Goal: Task Accomplishment & Management: Manage account settings

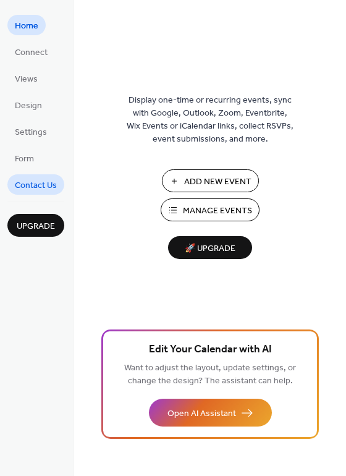
click at [49, 185] on span "Contact Us" at bounding box center [36, 185] width 42 height 13
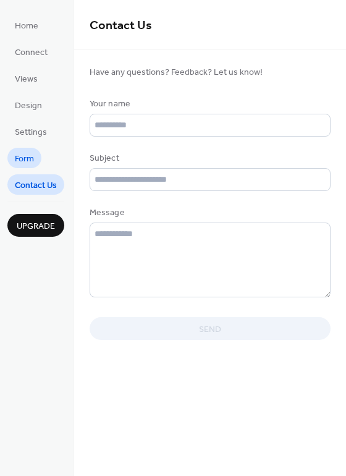
click at [38, 154] on link "Form" at bounding box center [24, 158] width 34 height 20
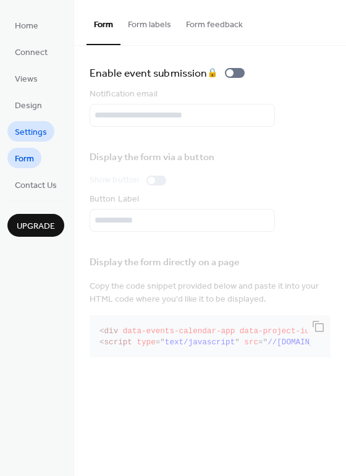
click at [41, 130] on span "Settings" at bounding box center [31, 132] width 32 height 13
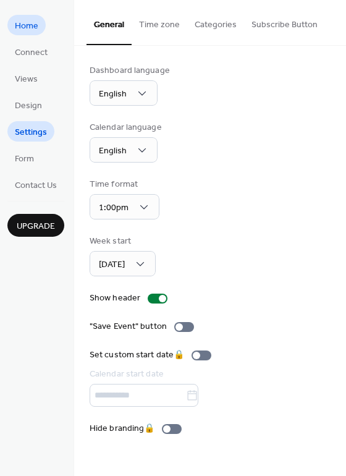
click at [28, 17] on link "Home" at bounding box center [26, 25] width 38 height 20
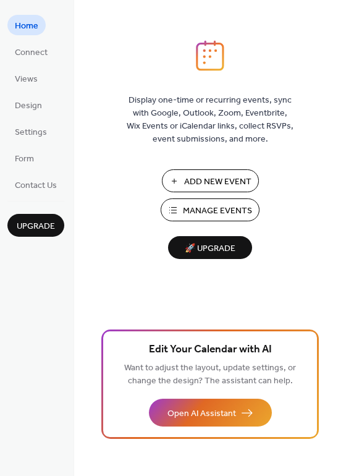
click at [36, 224] on span "Upgrade" at bounding box center [36, 226] width 38 height 13
click at [190, 178] on span "Add New Event" at bounding box center [217, 181] width 67 height 13
click at [40, 92] on ul "Home Connect Views Design Settings Form Contact Us" at bounding box center [35, 105] width 57 height 180
click at [36, 112] on span "Design" at bounding box center [28, 105] width 27 height 13
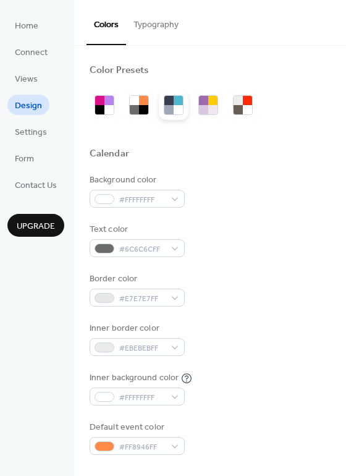
click at [181, 107] on div at bounding box center [178, 109] width 9 height 9
click at [207, 105] on div at bounding box center [203, 109] width 9 height 9
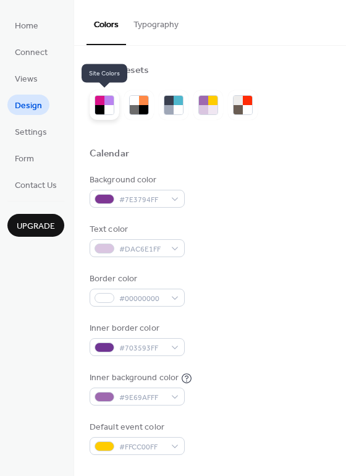
click at [95, 104] on div at bounding box center [105, 105] width 20 height 20
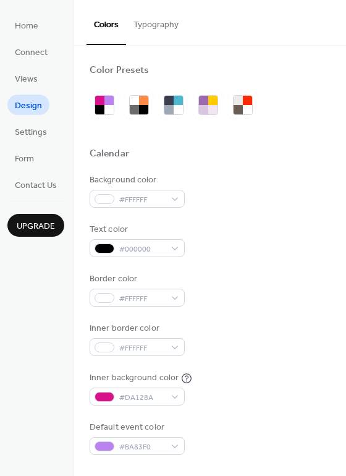
click at [228, 109] on div at bounding box center [243, 105] width 30 height 30
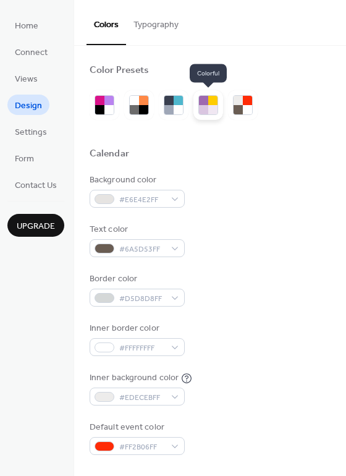
click at [216, 108] on div at bounding box center [212, 109] width 9 height 9
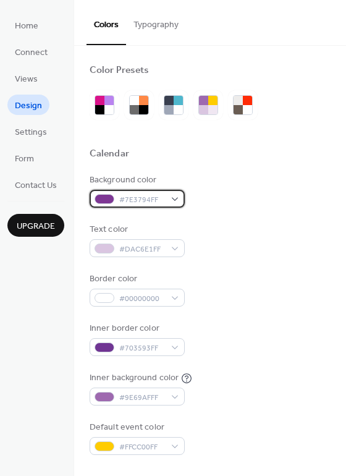
click at [162, 197] on span "#7E3794FF" at bounding box center [142, 199] width 46 height 13
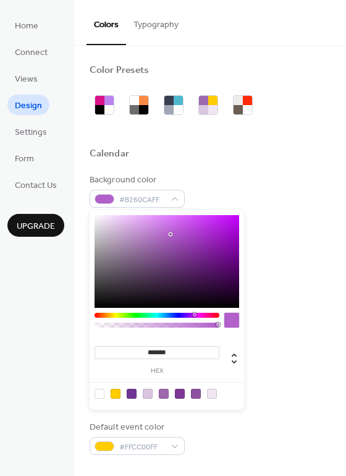
drag, startPoint x: 164, startPoint y: 250, endPoint x: 154, endPoint y: 231, distance: 21.6
click at [154, 231] on div at bounding box center [167, 261] width 145 height 93
type input "*******"
drag, startPoint x: 161, startPoint y: 231, endPoint x: 128, endPoint y: 227, distance: 33.0
click at [128, 227] on div at bounding box center [167, 261] width 145 height 93
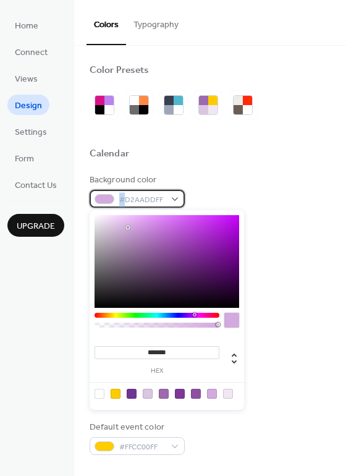
click at [125, 192] on div "#D2AADDFF" at bounding box center [137, 199] width 95 height 18
click at [146, 226] on div at bounding box center [167, 261] width 145 height 93
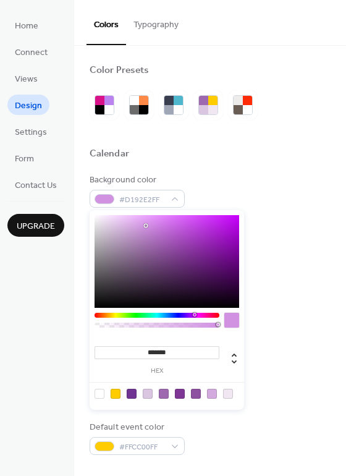
click at [156, 225] on div at bounding box center [167, 261] width 145 height 93
type input "*******"
click at [187, 234] on div at bounding box center [167, 261] width 145 height 93
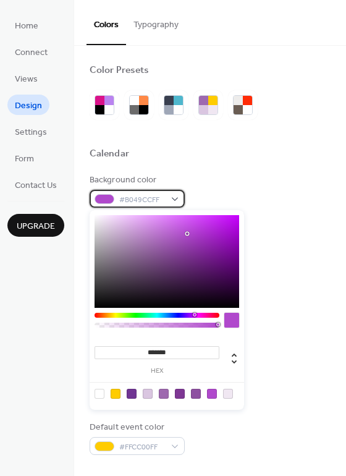
click at [167, 198] on div "#B049CCFF" at bounding box center [137, 199] width 95 height 18
click at [181, 226] on div at bounding box center [167, 261] width 145 height 93
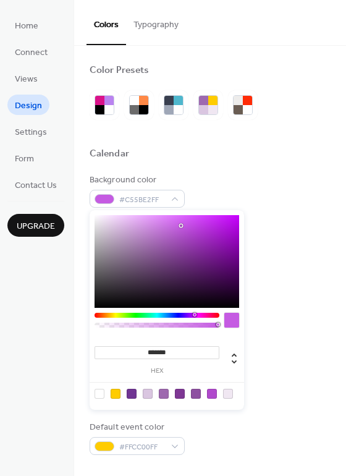
click at [180, 243] on div at bounding box center [167, 261] width 145 height 93
type input "*******"
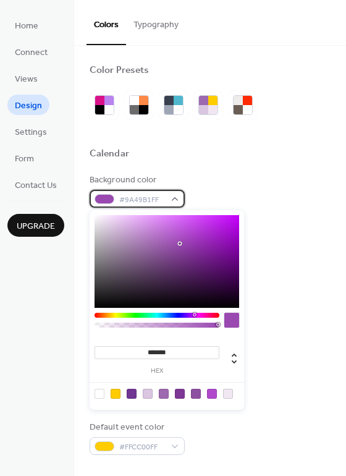
click at [131, 201] on span "#9A49B1FF" at bounding box center [142, 199] width 46 height 13
click at [161, 201] on span "#9A49B1FF" at bounding box center [142, 199] width 46 height 13
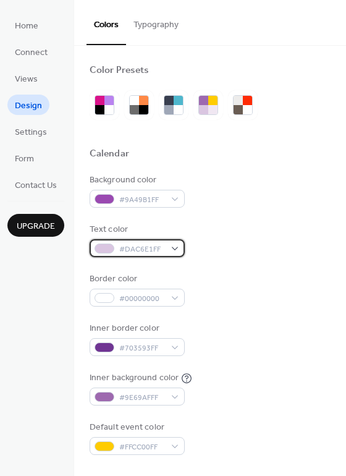
click at [153, 240] on div "#DAC6E1FF" at bounding box center [137, 248] width 95 height 18
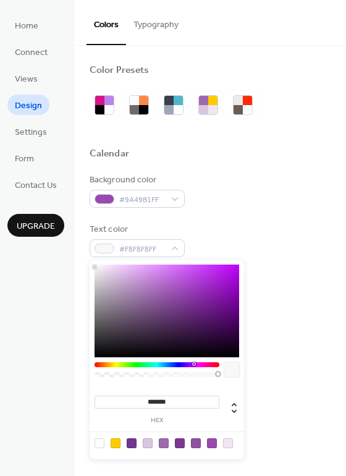
drag, startPoint x: 83, startPoint y: 266, endPoint x: 59, endPoint y: 255, distance: 26.5
click at [68, 258] on body "Home Connect Views Design Settings Form Contact Us Upgrade Design Upgrade Color…" at bounding box center [173, 238] width 346 height 476
type input "*******"
click at [173, 254] on div "#FFFFFFFF" at bounding box center [137, 248] width 95 height 18
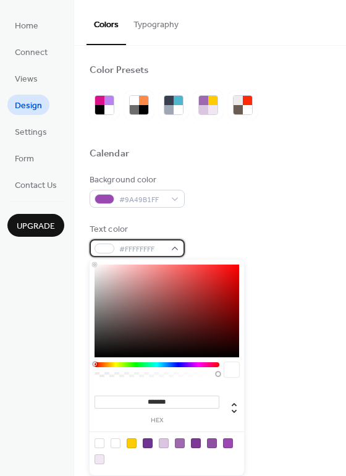
click at [179, 251] on div "#FFFFFFFF" at bounding box center [137, 248] width 95 height 18
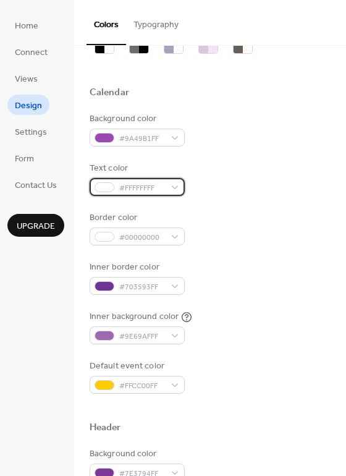
scroll to position [62, 0]
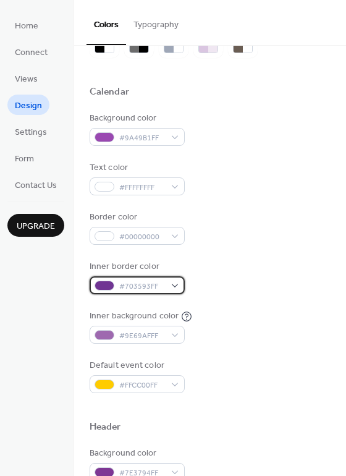
click at [175, 286] on div "#703593FF" at bounding box center [137, 285] width 95 height 18
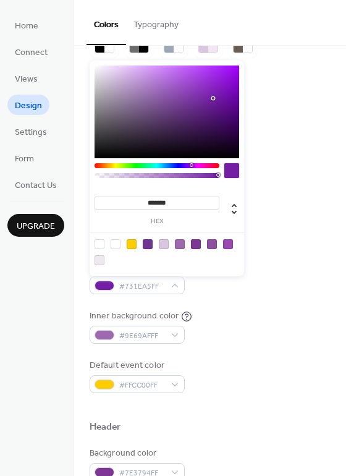
drag, startPoint x: 213, startPoint y: 98, endPoint x: 222, endPoint y: 122, distance: 25.8
click at [215, 100] on div at bounding box center [167, 111] width 145 height 93
type input "*******"
click at [222, 122] on div at bounding box center [167, 111] width 145 height 93
click at [302, 214] on div "Border color #00000000" at bounding box center [210, 228] width 241 height 34
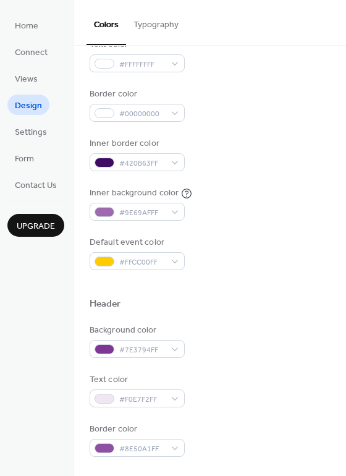
scroll to position [185, 0]
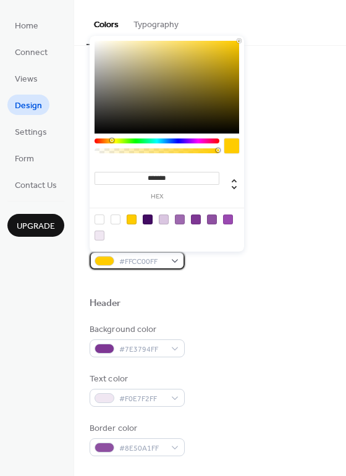
click at [143, 264] on span "#FFCC00FF" at bounding box center [142, 261] width 46 height 13
click at [103, 219] on div at bounding box center [100, 219] width 10 height 10
type input "*"
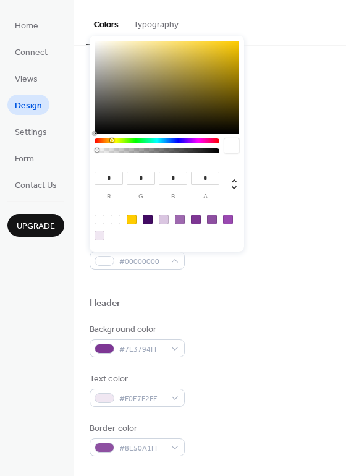
click at [247, 284] on div at bounding box center [210, 283] width 241 height 28
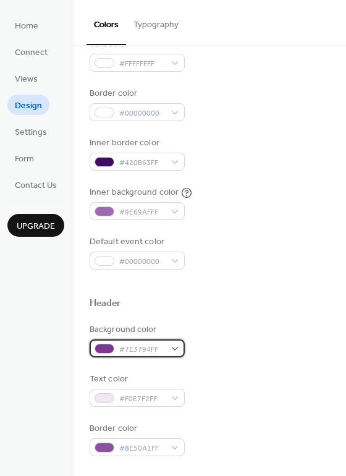
click at [127, 348] on span "#7E3794FF" at bounding box center [142, 349] width 46 height 13
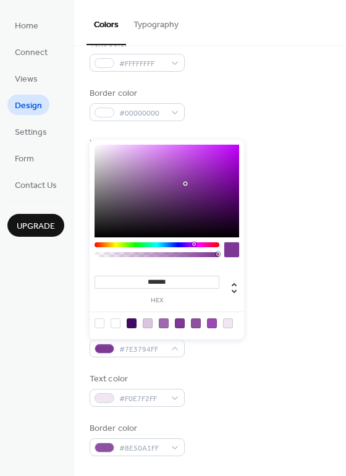
click at [105, 327] on div at bounding box center [166, 322] width 157 height 23
click at [104, 324] on div at bounding box center [100, 323] width 10 height 10
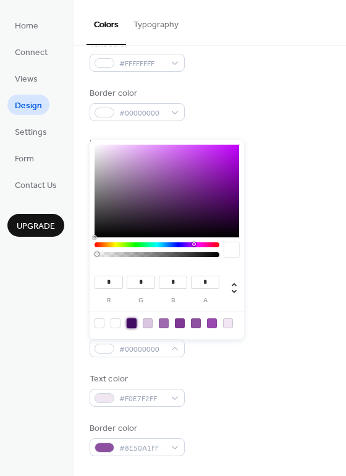
click at [132, 321] on div at bounding box center [132, 323] width 10 height 10
type input "**"
type input "*"
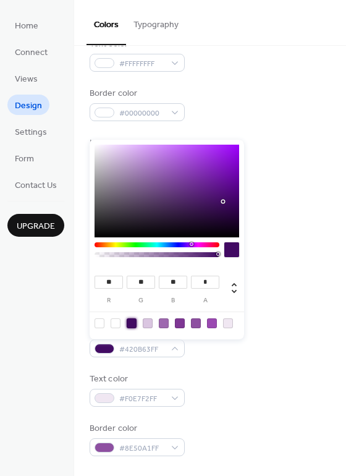
click at [250, 348] on div "Background color #420B63FF" at bounding box center [210, 340] width 241 height 34
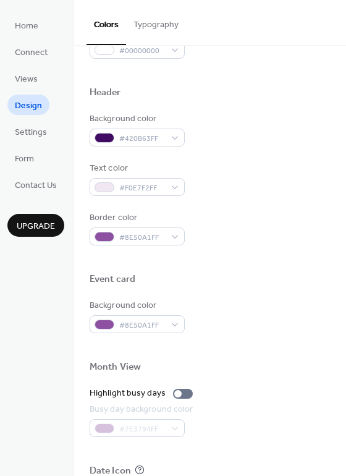
scroll to position [371, 0]
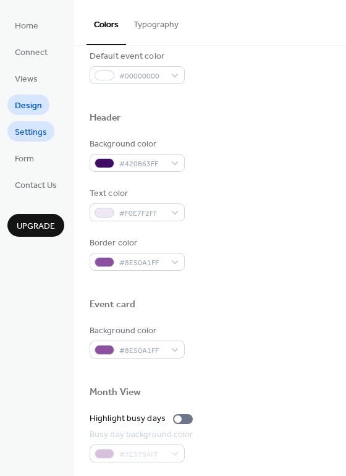
click at [19, 126] on span "Settings" at bounding box center [31, 132] width 32 height 13
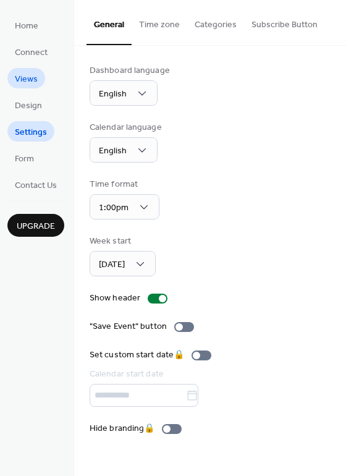
click at [19, 73] on span "Views" at bounding box center [26, 79] width 23 height 13
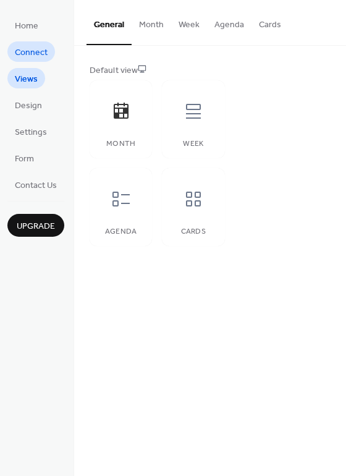
click at [42, 48] on span "Connect" at bounding box center [31, 52] width 33 height 13
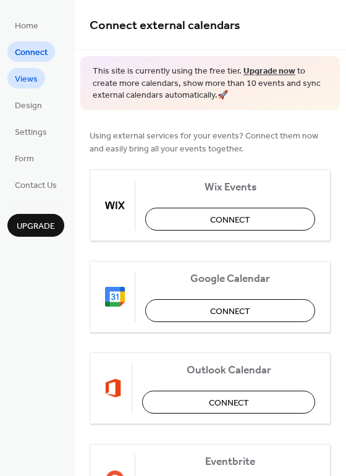
click at [33, 75] on span "Views" at bounding box center [26, 79] width 23 height 13
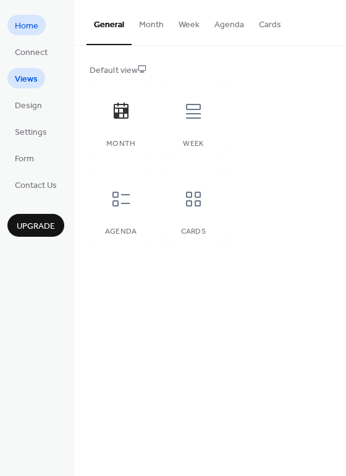
click at [19, 15] on link "Home" at bounding box center [26, 25] width 38 height 20
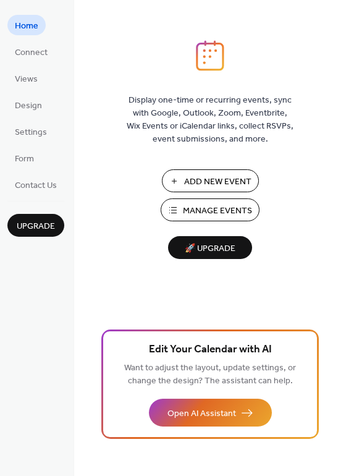
click at [204, 205] on span "Manage Events" at bounding box center [217, 211] width 69 height 13
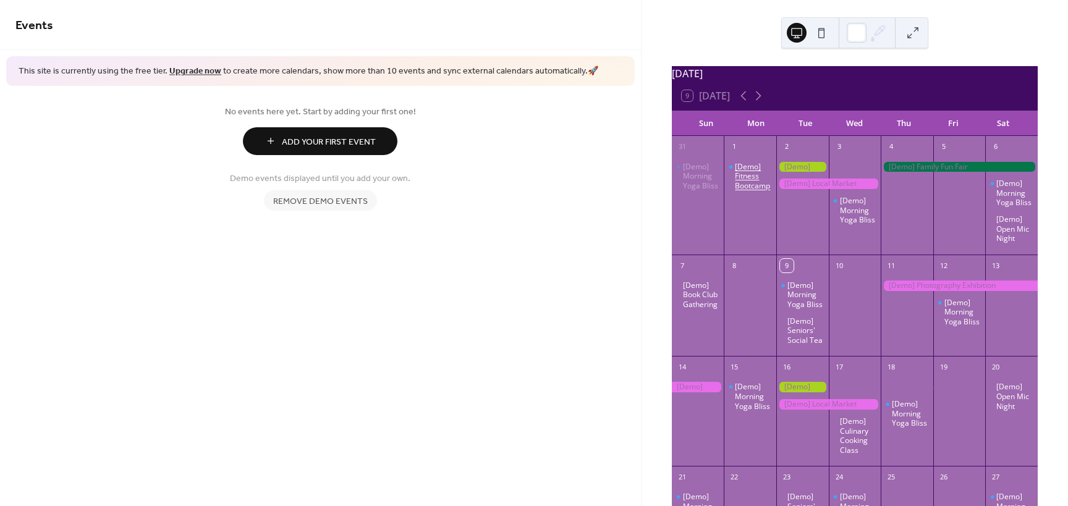
click at [757, 186] on div "[Demo] Fitness Bootcamp" at bounding box center [753, 176] width 36 height 29
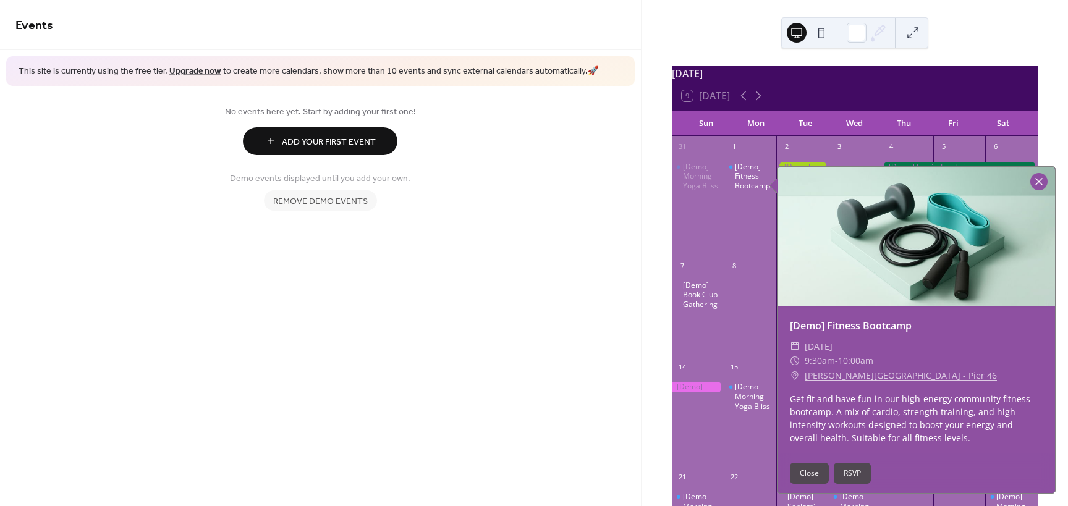
click at [1039, 181] on div at bounding box center [1038, 181] width 17 height 17
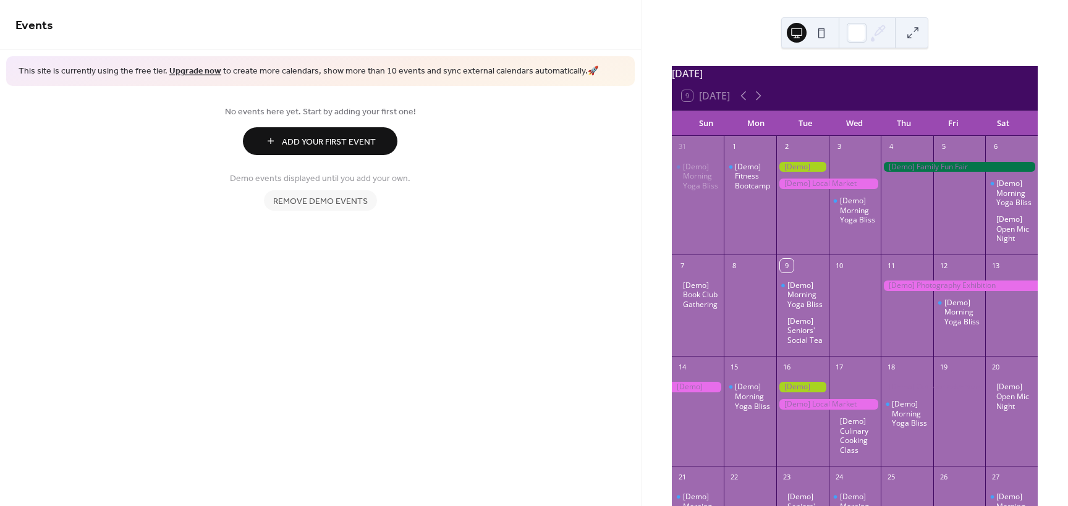
click at [301, 200] on span "Remove demo events" at bounding box center [320, 201] width 95 height 13
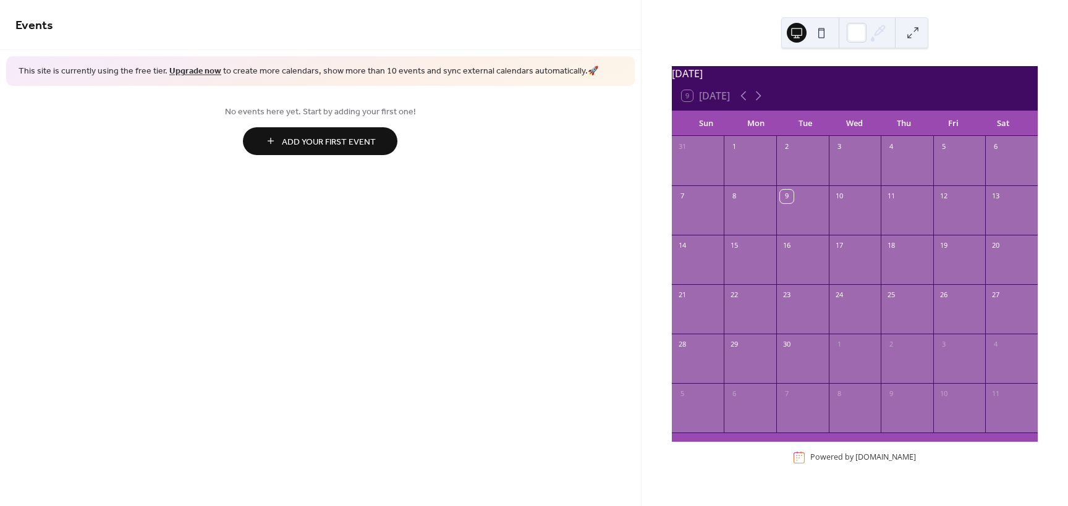
click at [989, 165] on div at bounding box center [1011, 168] width 53 height 25
drag, startPoint x: 911, startPoint y: 149, endPoint x: 945, endPoint y: 158, distance: 35.1
click at [912, 150] on div "4" at bounding box center [906, 146] width 53 height 20
click at [947, 156] on div "5" at bounding box center [959, 146] width 53 height 20
click at [989, 151] on div "6" at bounding box center [996, 147] width 14 height 14
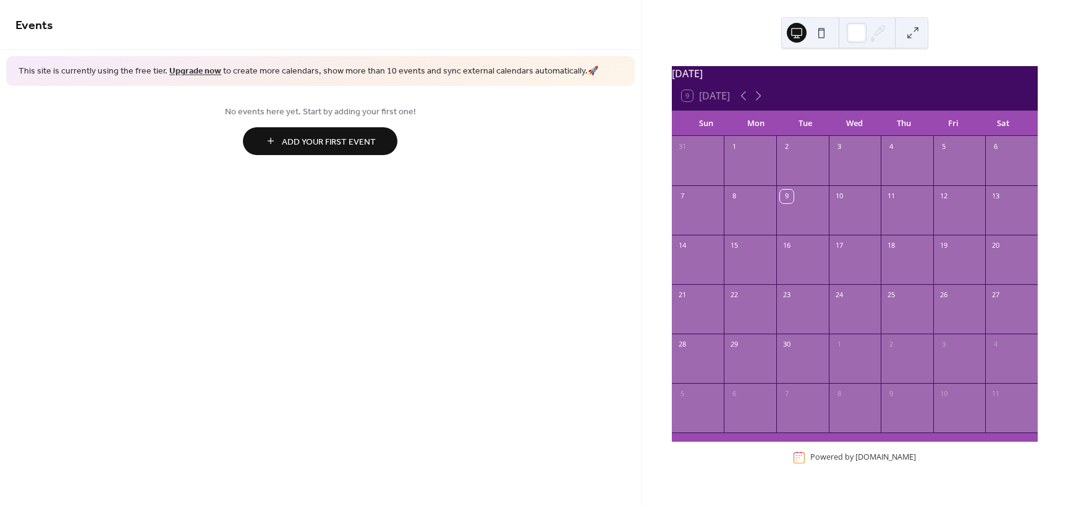
click at [989, 153] on div "6" at bounding box center [996, 147] width 14 height 14
click at [367, 143] on span "Add Your First Event" at bounding box center [329, 141] width 94 height 13
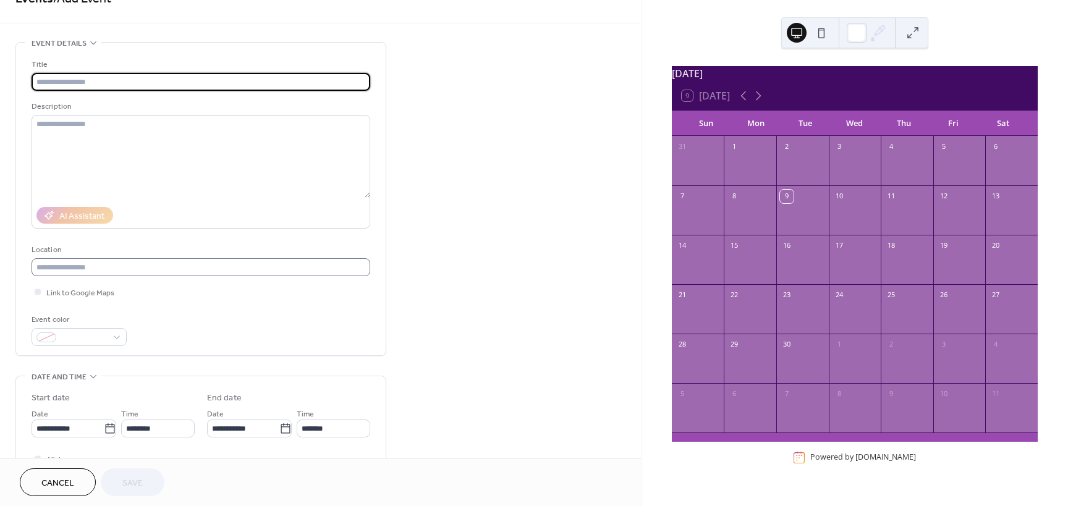
scroll to position [185, 0]
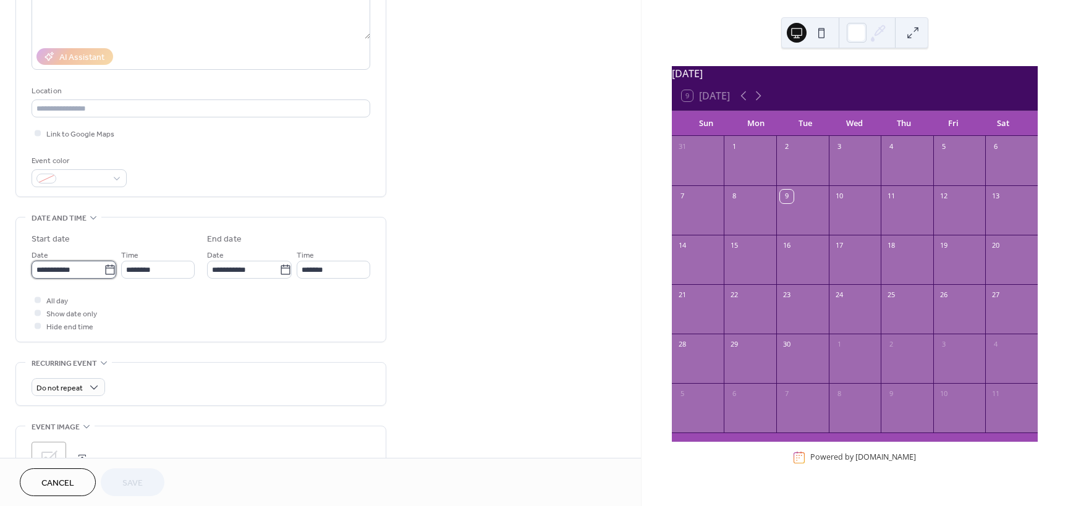
click at [85, 277] on input "**********" at bounding box center [68, 270] width 72 height 18
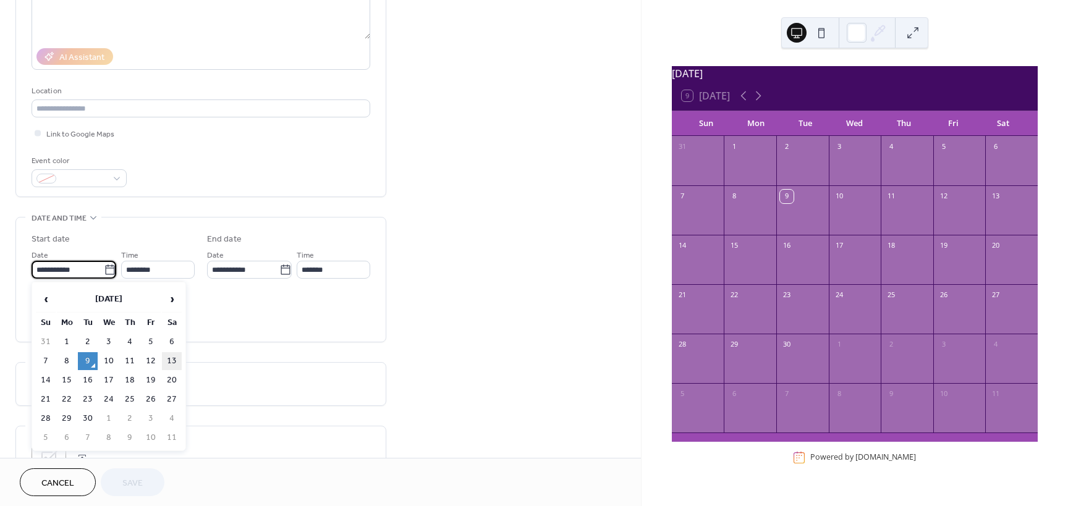
click at [175, 358] on td "13" at bounding box center [172, 361] width 20 height 18
type input "**********"
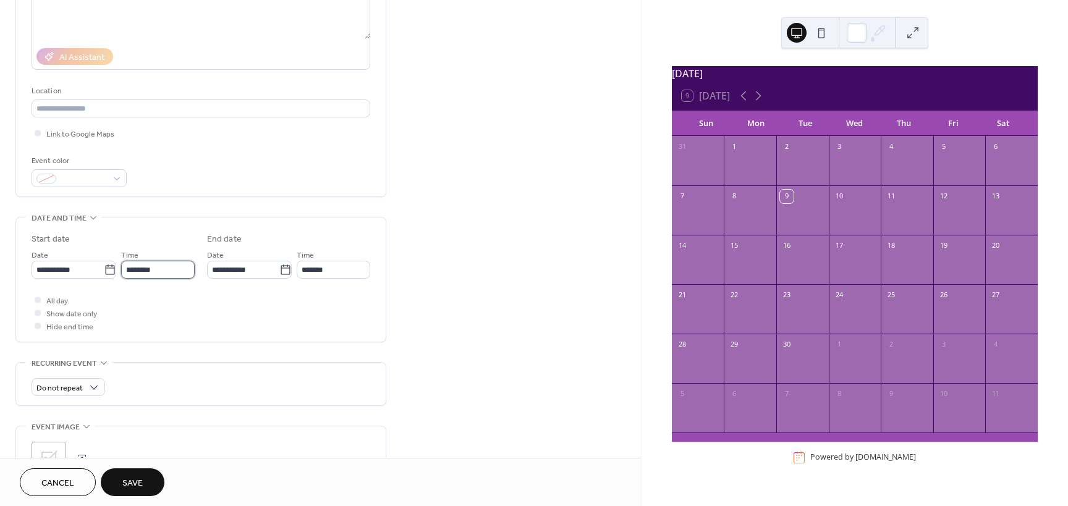
click at [151, 270] on input "********" at bounding box center [158, 270] width 74 height 18
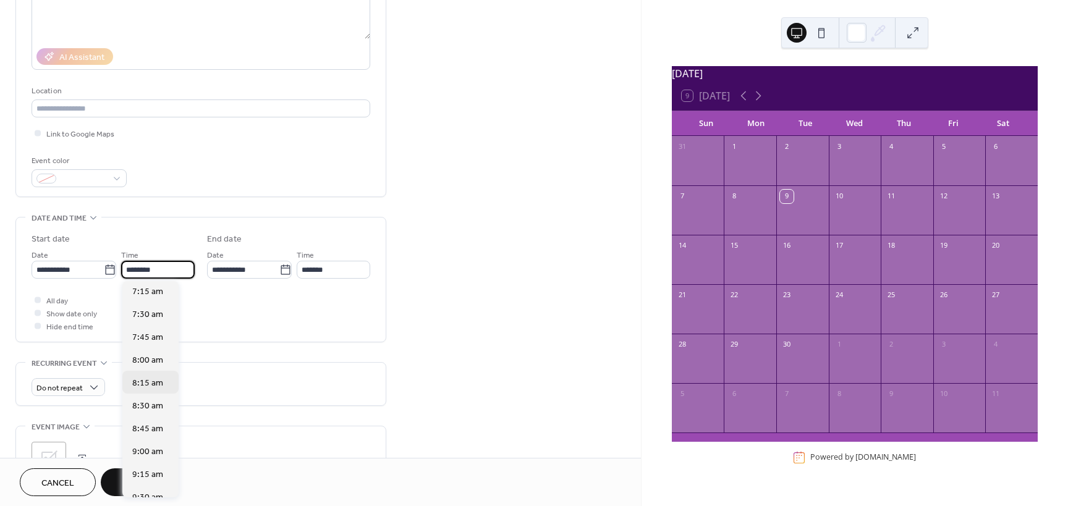
scroll to position [788, 0]
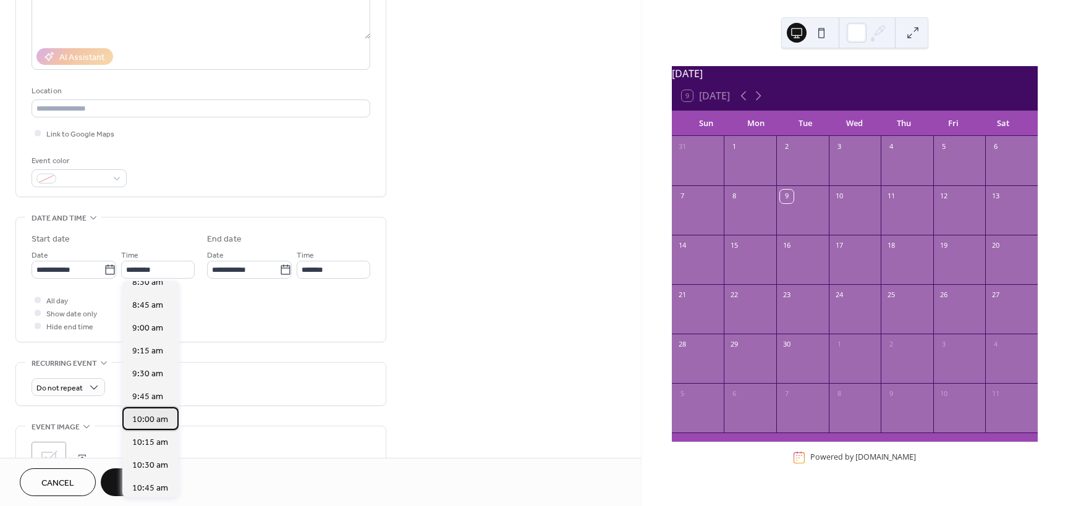
click at [154, 420] on span "10:00 am" at bounding box center [150, 419] width 36 height 13
type input "********"
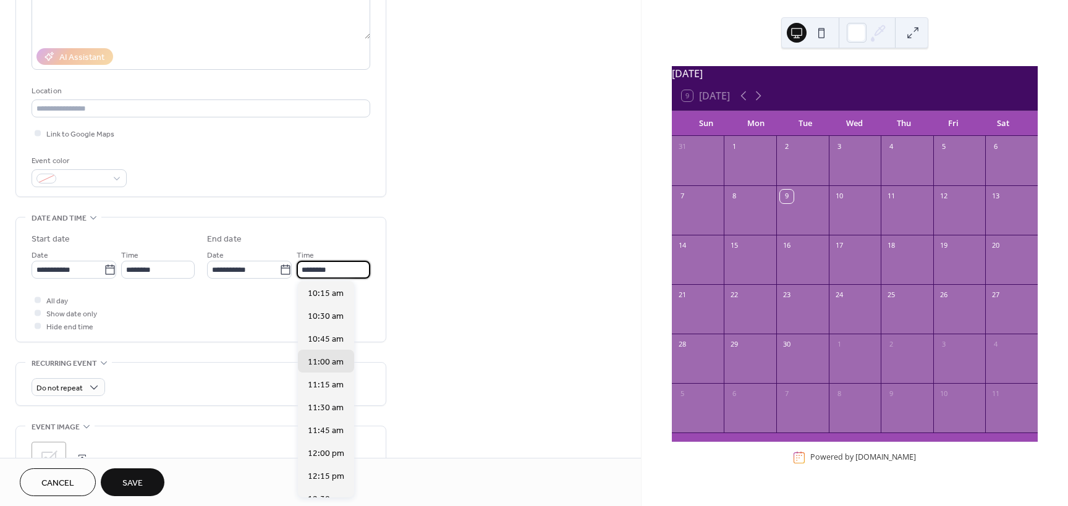
click at [323, 271] on input "********" at bounding box center [334, 270] width 74 height 18
click at [326, 321] on span "2:00 pm" at bounding box center [324, 327] width 32 height 13
type input "*******"
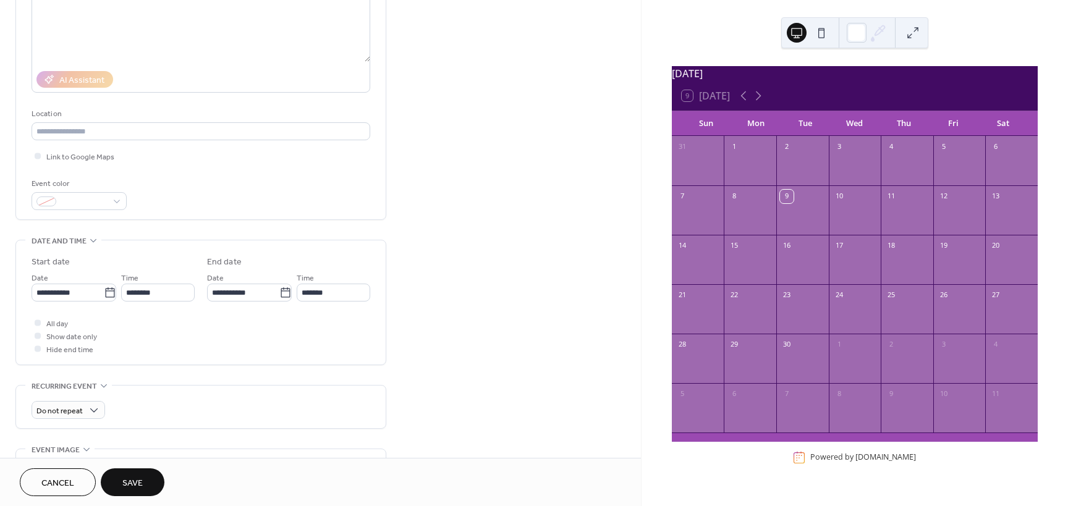
scroll to position [0, 0]
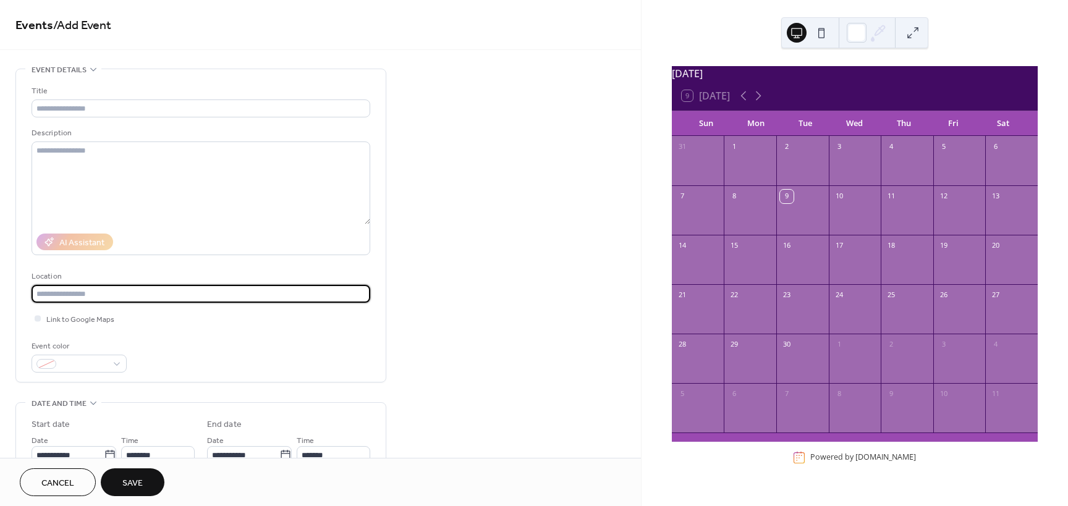
click at [126, 290] on input "text" at bounding box center [201, 294] width 339 height 18
type input "**********"
click at [134, 108] on input "text" at bounding box center [201, 108] width 339 height 18
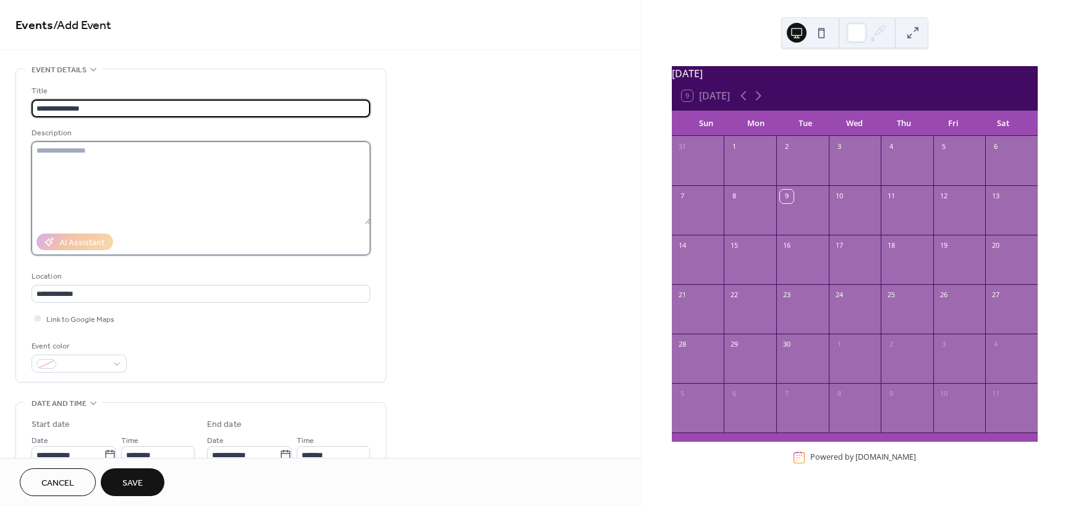
click at [138, 193] on textarea at bounding box center [201, 182] width 339 height 83
click at [37, 109] on input "**********" at bounding box center [201, 108] width 339 height 18
type input "**********"
click at [125, 177] on textarea at bounding box center [201, 182] width 339 height 83
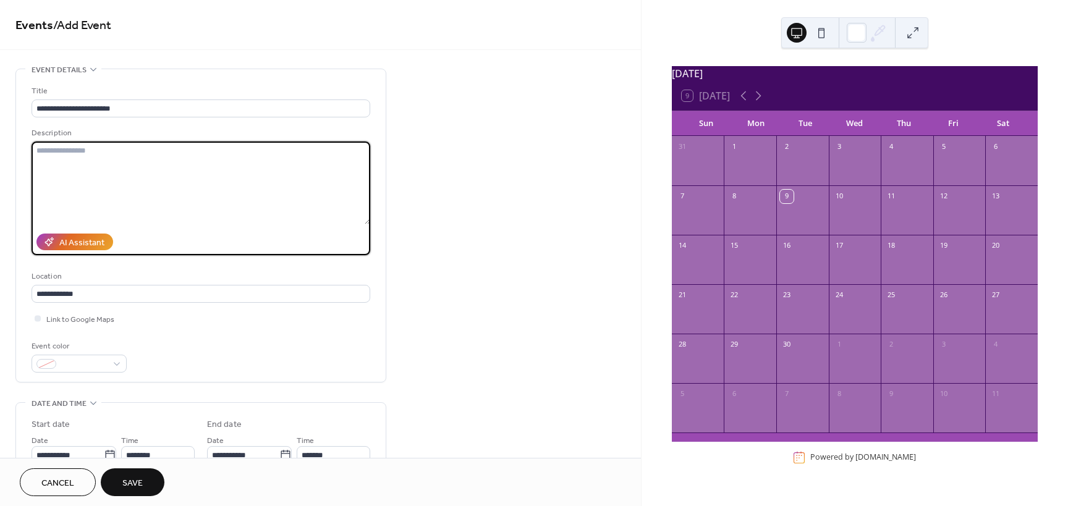
click at [125, 487] on span "Save" at bounding box center [132, 483] width 20 height 13
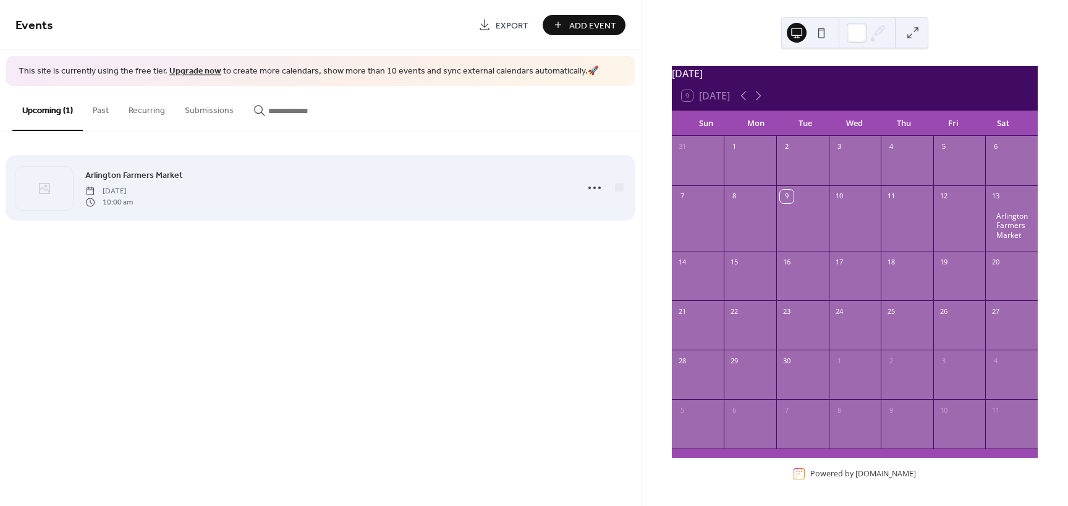
click at [117, 194] on span "Saturday, September 13, 2025" at bounding box center [109, 190] width 48 height 11
click at [602, 189] on icon at bounding box center [594, 188] width 20 height 20
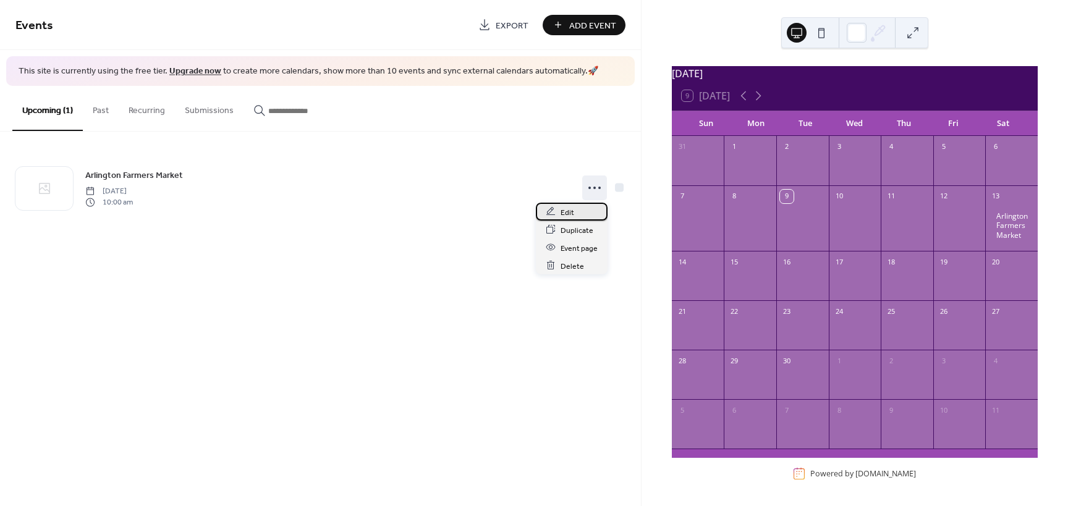
click at [570, 216] on span "Edit" at bounding box center [567, 212] width 14 height 13
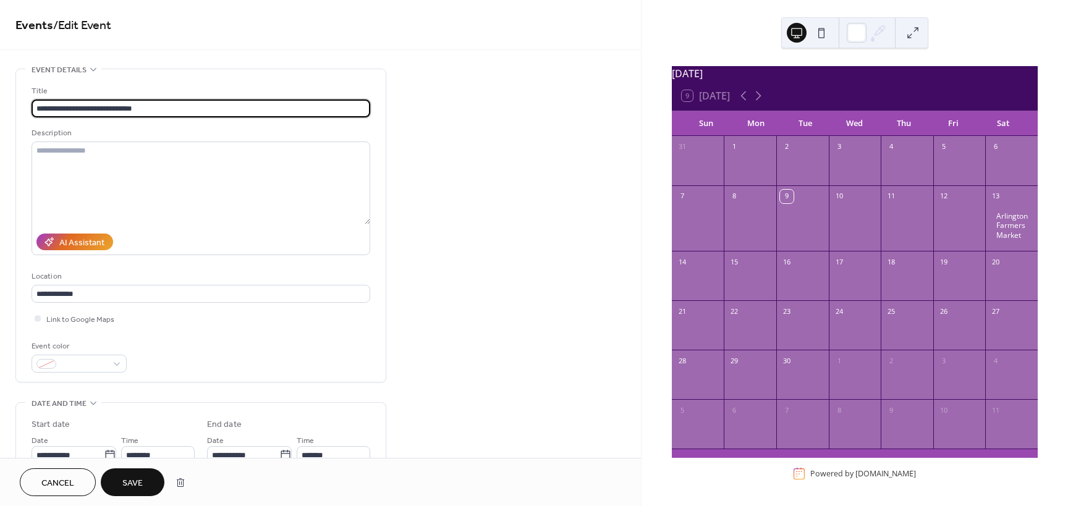
type input "**********"
drag, startPoint x: 487, startPoint y: 90, endPoint x: 478, endPoint y: 95, distance: 11.1
click at [487, 96] on div "**********" at bounding box center [320, 447] width 641 height 756
click at [260, 116] on input "**********" at bounding box center [201, 108] width 339 height 18
click at [445, 201] on div "**********" at bounding box center [320, 447] width 641 height 756
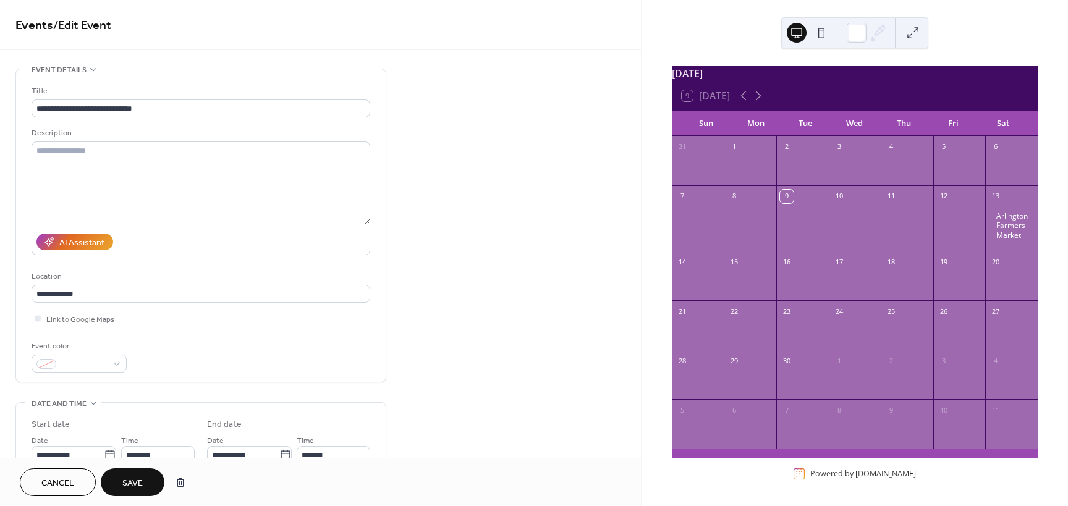
click at [163, 481] on button "Save" at bounding box center [133, 482] width 64 height 28
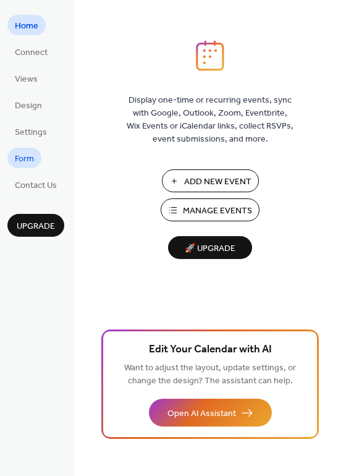
click at [28, 160] on span "Form" at bounding box center [24, 159] width 19 height 13
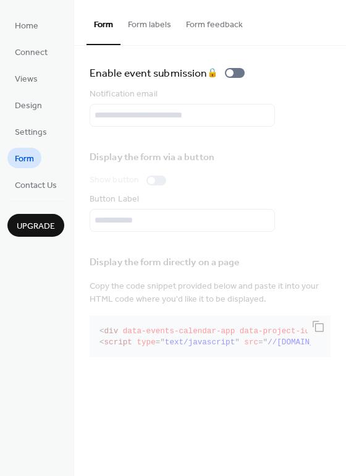
click at [24, 115] on ul "Home Connect Views Design Settings Form Contact Us" at bounding box center [35, 105] width 57 height 180
click at [27, 129] on span "Settings" at bounding box center [31, 132] width 32 height 13
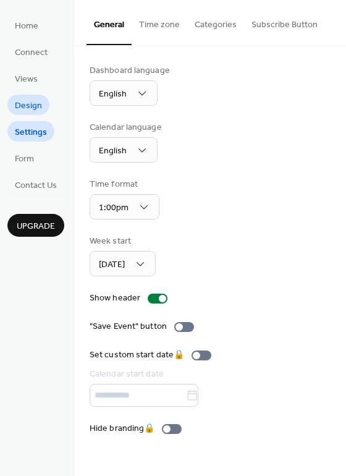
click at [20, 95] on link "Design" at bounding box center [28, 105] width 42 height 20
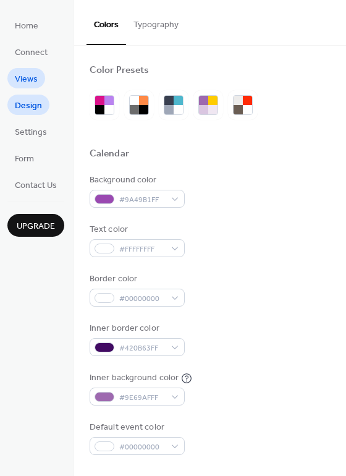
click at [40, 80] on link "Views" at bounding box center [26, 78] width 38 height 20
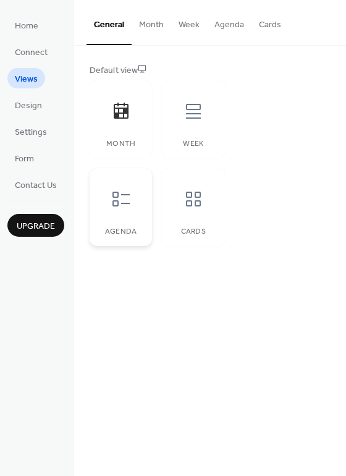
click at [140, 206] on div "Agenda" at bounding box center [121, 207] width 62 height 78
click at [194, 128] on div at bounding box center [193, 111] width 37 height 37
click at [112, 188] on div at bounding box center [121, 198] width 37 height 37
click at [139, 123] on div "Month" at bounding box center [121, 119] width 62 height 78
click at [152, 27] on button "Month" at bounding box center [152, 22] width 40 height 44
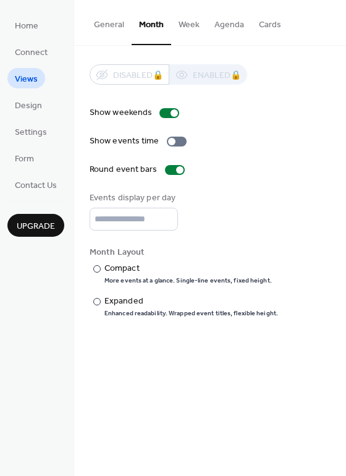
click at [211, 23] on button "Agenda" at bounding box center [229, 22] width 44 height 44
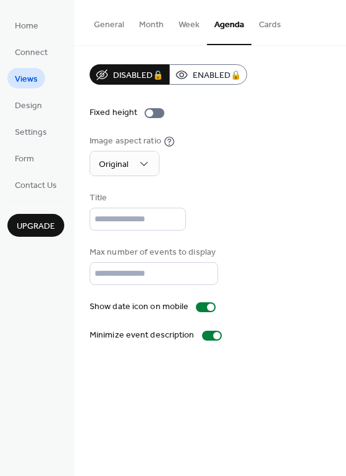
click at [195, 25] on button "Week" at bounding box center [189, 22] width 36 height 44
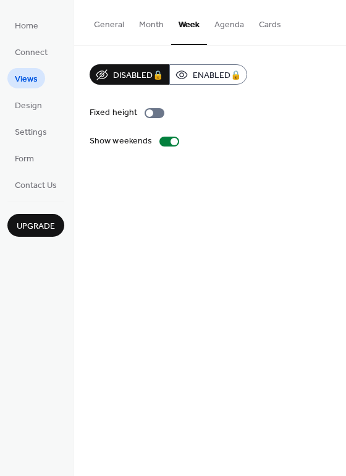
click at [256, 28] on button "Cards" at bounding box center [269, 22] width 37 height 44
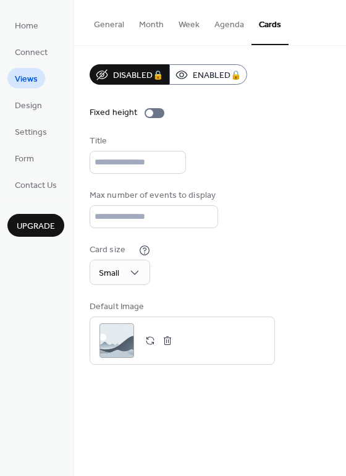
click at [212, 27] on button "Agenda" at bounding box center [229, 22] width 44 height 44
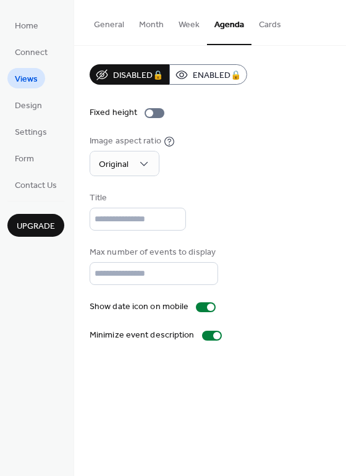
click at [181, 30] on button "Week" at bounding box center [189, 22] width 36 height 44
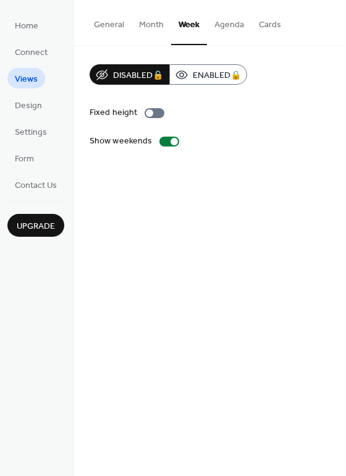
click at [141, 43] on button "Month" at bounding box center [152, 22] width 40 height 44
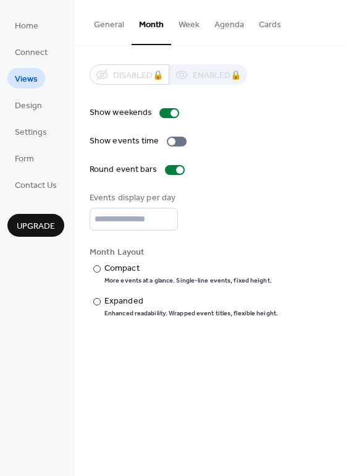
click at [197, 36] on button "Week" at bounding box center [189, 22] width 36 height 44
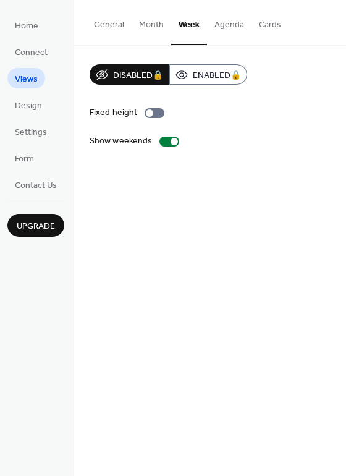
click at [211, 24] on button "Agenda" at bounding box center [229, 22] width 44 height 44
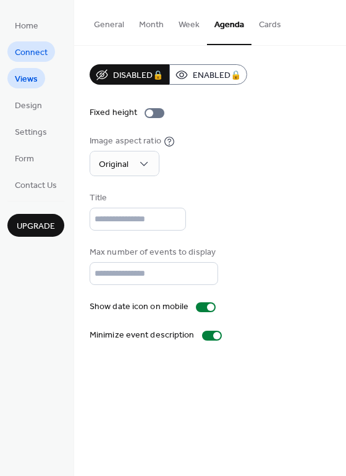
click at [22, 53] on span "Connect" at bounding box center [31, 52] width 33 height 13
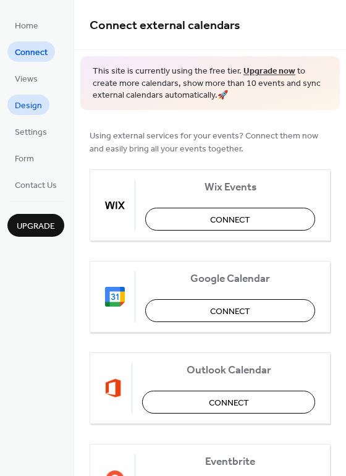
click at [43, 103] on link "Design" at bounding box center [28, 105] width 42 height 20
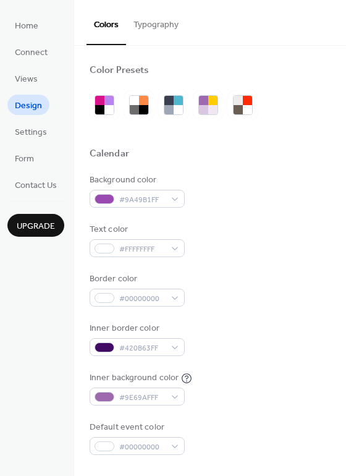
click at [41, 117] on ul "Home Connect Views Design Settings Form Contact Us" at bounding box center [35, 105] width 57 height 180
click at [169, 33] on button "Typography" at bounding box center [156, 22] width 60 height 44
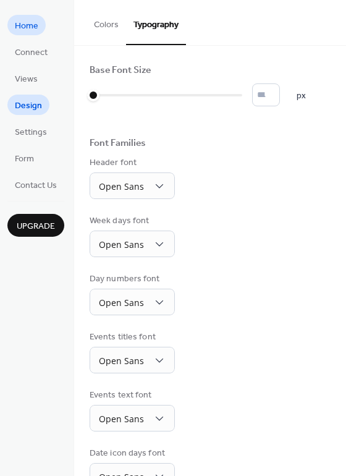
click at [30, 28] on span "Home" at bounding box center [26, 26] width 23 height 13
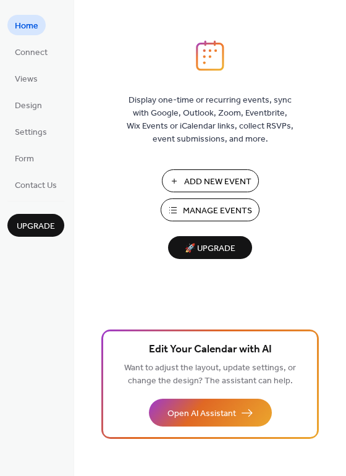
click at [22, 63] on ul "Home Connect Views Design Settings Form Contact Us" at bounding box center [35, 105] width 57 height 180
click at [27, 53] on span "Connect" at bounding box center [31, 52] width 33 height 13
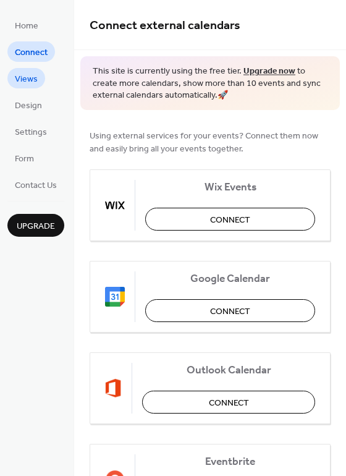
click at [33, 86] on span "Views" at bounding box center [26, 79] width 23 height 13
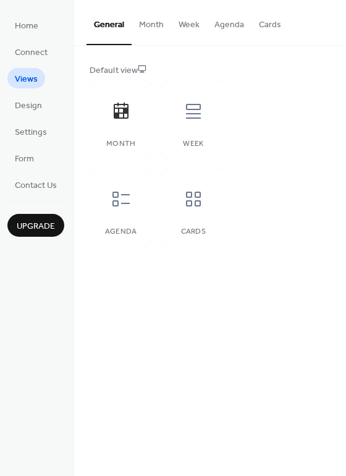
click at [138, 31] on button "Month" at bounding box center [152, 22] width 40 height 44
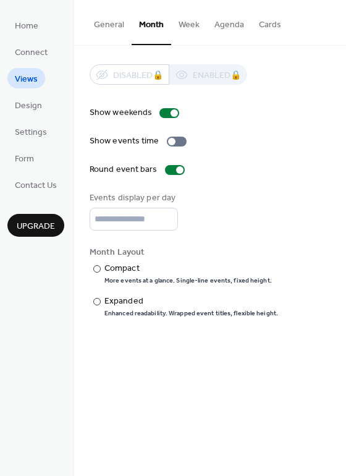
click at [184, 34] on button "Week" at bounding box center [189, 22] width 36 height 44
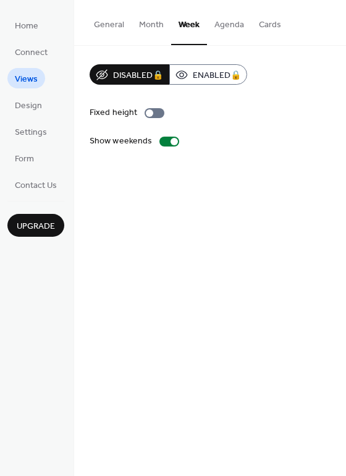
click at [224, 29] on button "Agenda" at bounding box center [229, 22] width 44 height 44
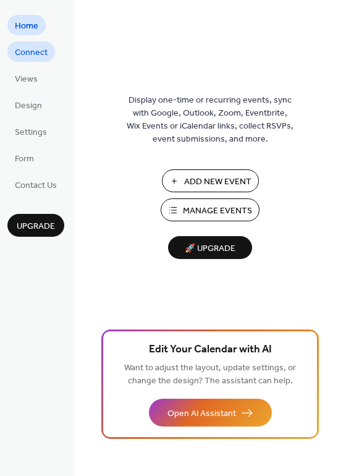
click at [25, 55] on span "Connect" at bounding box center [31, 52] width 33 height 13
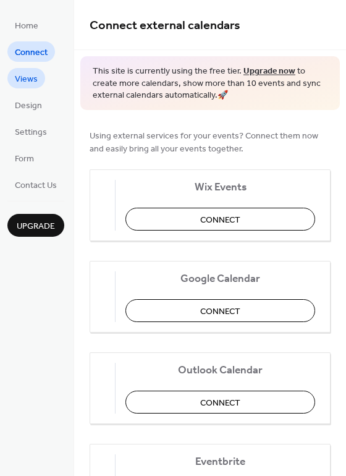
click at [21, 77] on span "Views" at bounding box center [26, 79] width 23 height 13
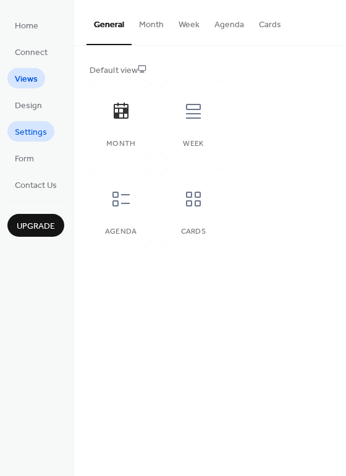
click at [20, 133] on span "Settings" at bounding box center [31, 132] width 32 height 13
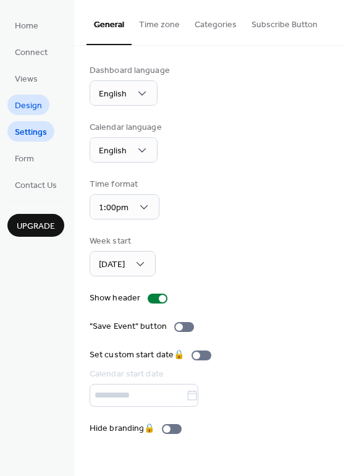
click at [24, 99] on span "Design" at bounding box center [28, 105] width 27 height 13
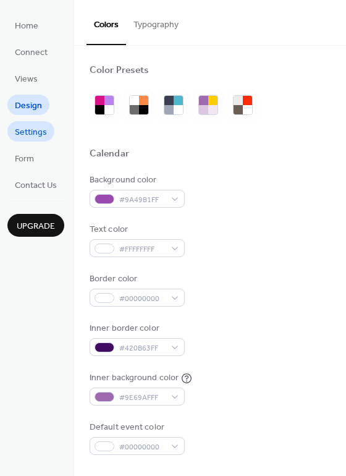
click at [25, 137] on span "Settings" at bounding box center [31, 132] width 32 height 13
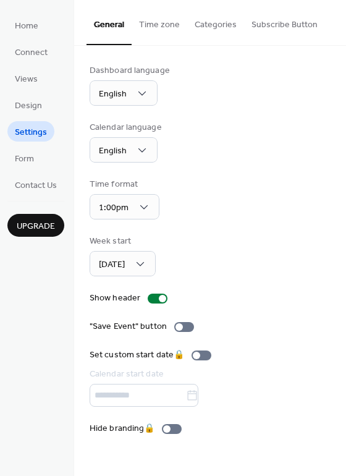
click at [35, 148] on li "Form" at bounding box center [24, 158] width 34 height 20
click at [38, 80] on link "Views" at bounding box center [26, 78] width 38 height 20
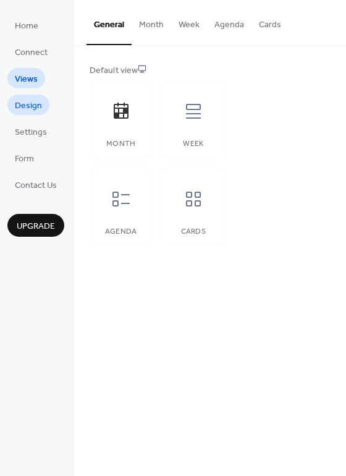
click at [30, 112] on span "Design" at bounding box center [28, 105] width 27 height 13
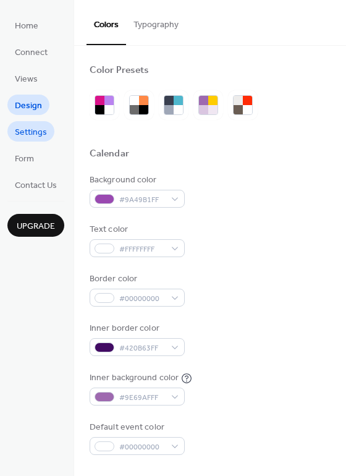
click at [15, 134] on span "Settings" at bounding box center [31, 132] width 32 height 13
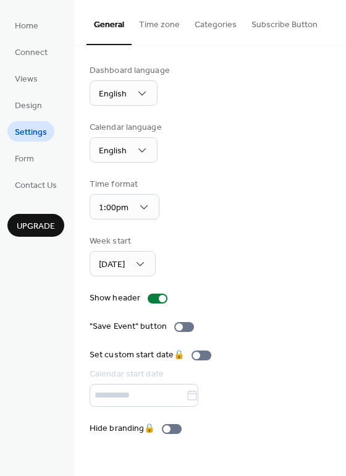
click at [44, 96] on li "Design" at bounding box center [28, 105] width 42 height 20
click at [28, 108] on span "Design" at bounding box center [28, 105] width 27 height 13
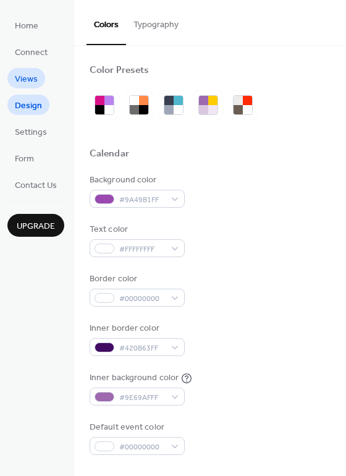
click at [32, 85] on span "Views" at bounding box center [26, 79] width 23 height 13
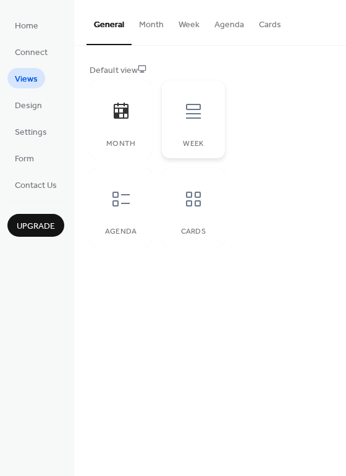
click at [174, 146] on div "Week" at bounding box center [193, 144] width 38 height 9
click at [186, 203] on icon at bounding box center [193, 199] width 15 height 15
click at [131, 200] on div at bounding box center [121, 198] width 37 height 37
click at [127, 149] on div "Month" at bounding box center [121, 119] width 62 height 78
click at [127, 187] on div at bounding box center [121, 198] width 37 height 37
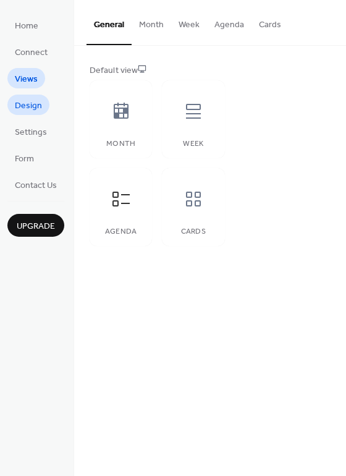
click at [23, 102] on span "Design" at bounding box center [28, 105] width 27 height 13
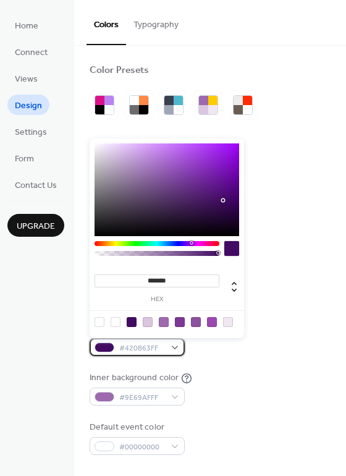
click at [165, 344] on div "#420B63FF" at bounding box center [137, 347] width 95 height 18
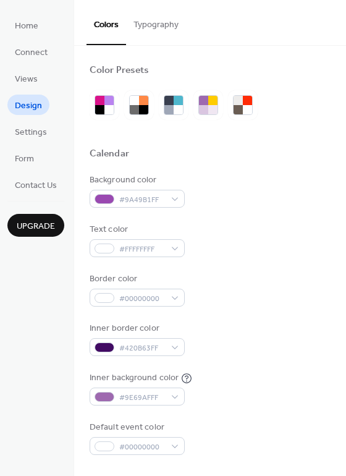
click at [273, 138] on div at bounding box center [210, 134] width 241 height 28
click at [151, 23] on button "Typography" at bounding box center [156, 22] width 60 height 44
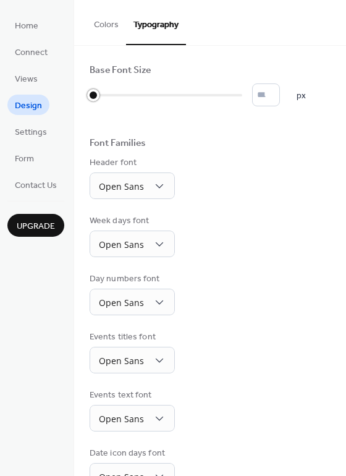
click at [99, 93] on div at bounding box center [166, 95] width 153 height 20
type input "*"
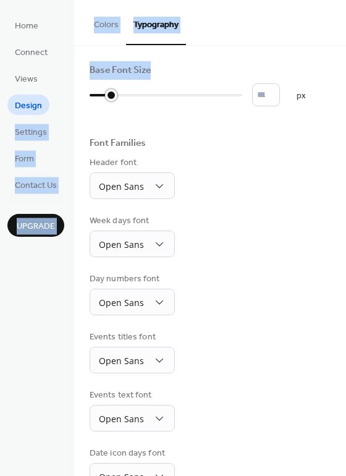
drag, startPoint x: 103, startPoint y: 93, endPoint x: 64, endPoint y: 99, distance: 39.3
click at [64, 99] on div "Home Connect Views Design Settings Form Contact Us Upgrade Design Upgrade Color…" at bounding box center [173, 238] width 346 height 476
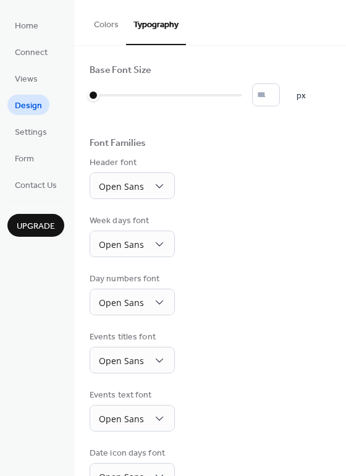
click at [147, 123] on div "Base Font Size * px Font Families Header font Open Sans Week days font Open San…" at bounding box center [210, 305] width 241 height 483
click at [99, 27] on button "Colors" at bounding box center [106, 22] width 40 height 44
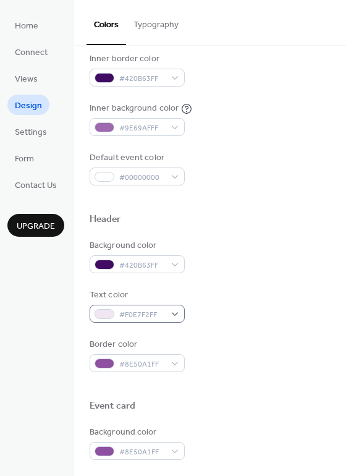
scroll to position [371, 0]
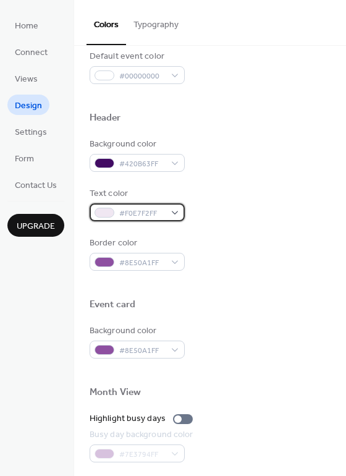
click at [132, 208] on span "#F0E7F2FF" at bounding box center [142, 213] width 46 height 13
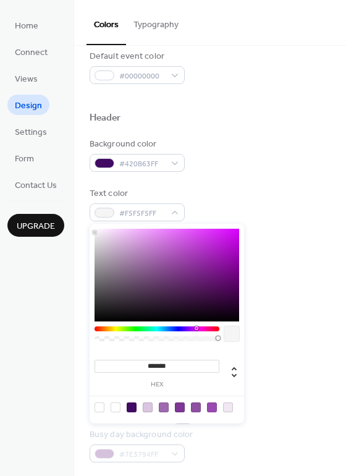
drag, startPoint x: 125, startPoint y: 253, endPoint x: 82, endPoint y: 225, distance: 51.4
click at [83, 226] on body "Home Connect Views Design Settings Form Contact Us Upgrade Design Upgrade Color…" at bounding box center [173, 238] width 346 height 476
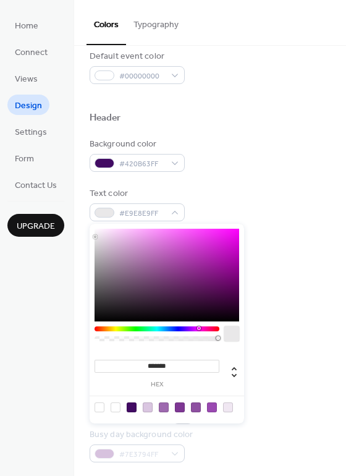
type input "*******"
drag, startPoint x: 108, startPoint y: 242, endPoint x: 81, endPoint y: 229, distance: 29.9
click at [81, 230] on body "Home Connect Views Design Settings Form Contact Us Upgrade Design Upgrade Color…" at bounding box center [173, 238] width 346 height 476
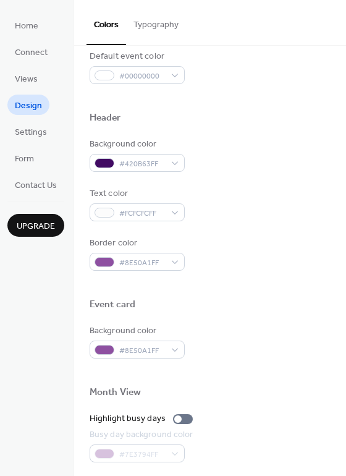
click at [231, 179] on div "Background color #420B63FF Text color #FCFCFCFF Border color #8E50A1FF" at bounding box center [210, 204] width 241 height 133
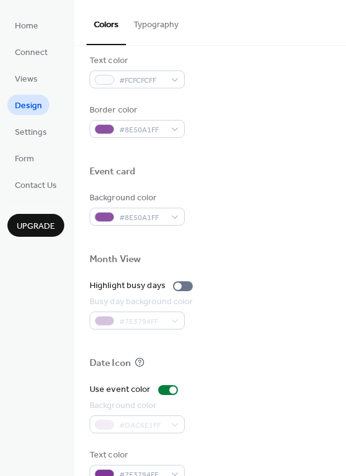
scroll to position [529, 0]
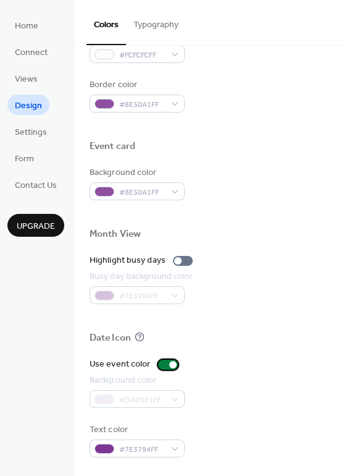
click at [169, 361] on div at bounding box center [172, 364] width 7 height 7
drag, startPoint x: 138, startPoint y: 417, endPoint x: 135, endPoint y: 402, distance: 15.0
click at [138, 416] on div "Use event color Background color #DAC6E1FF Text color #7E3794FF" at bounding box center [210, 407] width 241 height 99
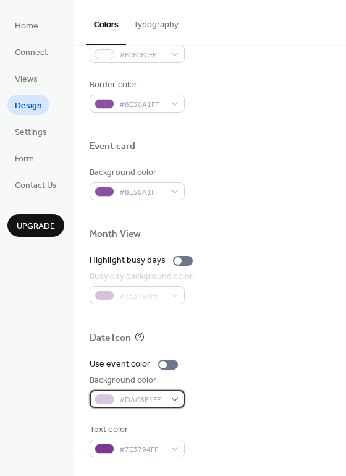
click at [135, 402] on span "#DAC6E1FF" at bounding box center [142, 400] width 46 height 13
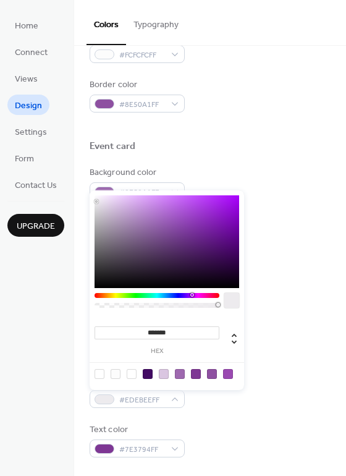
type input "*******"
drag, startPoint x: 101, startPoint y: 208, endPoint x: 69, endPoint y: 160, distance: 57.4
click at [70, 162] on body "Home Connect Views Design Settings Form Contact Us Upgrade Design Upgrade Color…" at bounding box center [173, 238] width 346 height 476
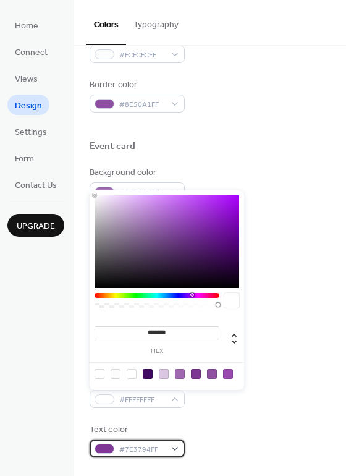
click at [122, 448] on span "#7E3794FF" at bounding box center [142, 449] width 46 height 13
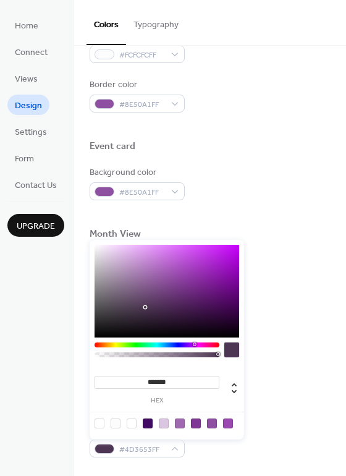
type input "*******"
drag, startPoint x: 148, startPoint y: 303, endPoint x: 75, endPoint y: 341, distance: 82.1
click at [75, 342] on body "Home Connect Views Design Settings Form Contact Us Upgrade Design Upgrade Color…" at bounding box center [173, 238] width 346 height 476
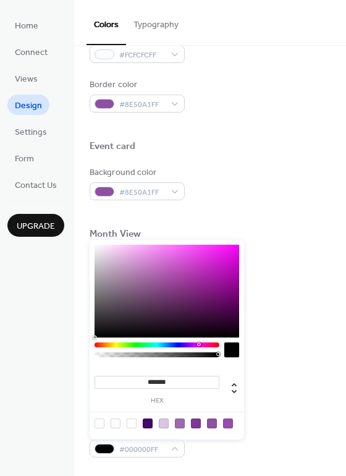
click at [259, 386] on div "Background color #FFFFFFFF" at bounding box center [210, 391] width 241 height 34
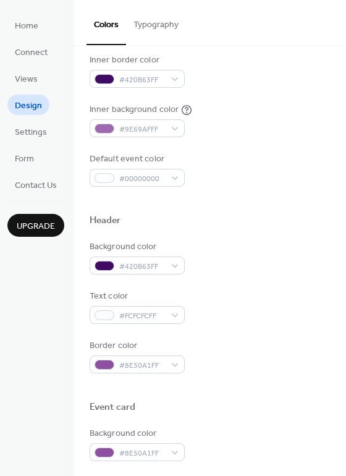
scroll to position [220, 0]
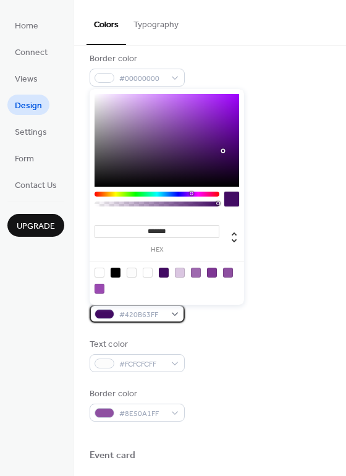
click at [133, 310] on span "#420B63FF" at bounding box center [142, 314] width 46 height 13
type input "*******"
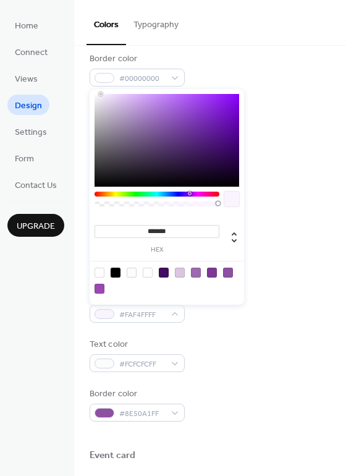
click at [101, 86] on div "******* hex" at bounding box center [167, 195] width 154 height 218
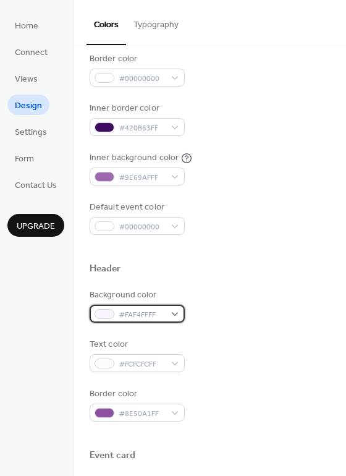
click at [141, 313] on span "#FAF4FFFF" at bounding box center [142, 314] width 46 height 13
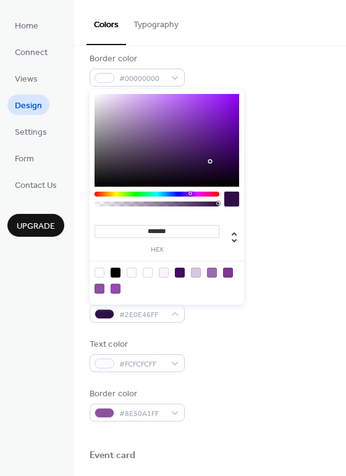
drag, startPoint x: 120, startPoint y: 118, endPoint x: 209, endPoint y: 161, distance: 98.9
click at [209, 161] on div at bounding box center [167, 140] width 145 height 93
drag, startPoint x: 203, startPoint y: 161, endPoint x: 211, endPoint y: 121, distance: 41.1
click at [211, 121] on div at bounding box center [167, 140] width 145 height 93
drag, startPoint x: 216, startPoint y: 117, endPoint x: 222, endPoint y: 91, distance: 27.1
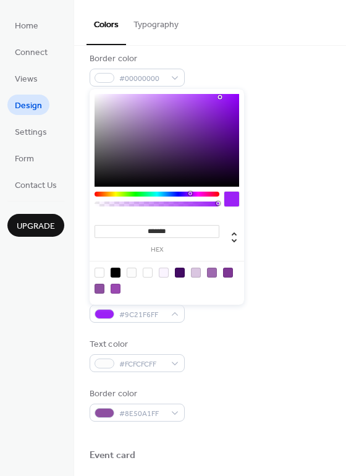
click at [222, 91] on div "******* hex" at bounding box center [167, 197] width 154 height 216
type input "*******"
click at [171, 119] on div at bounding box center [167, 140] width 145 height 93
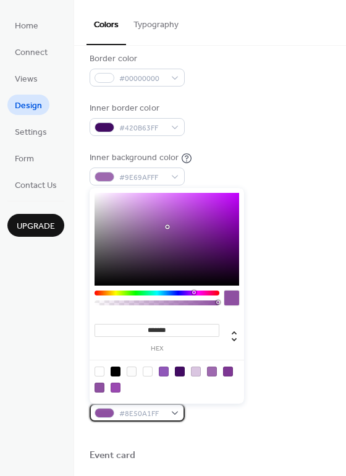
click at [134, 416] on span "#8E50A1FF" at bounding box center [142, 413] width 46 height 13
click at [228, 394] on div at bounding box center [166, 379] width 157 height 39
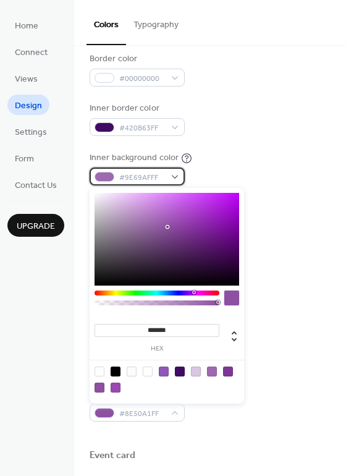
click at [160, 183] on span "#9E69AFFF" at bounding box center [142, 177] width 46 height 13
click at [158, 182] on span "#9E69AFFF" at bounding box center [142, 177] width 46 height 13
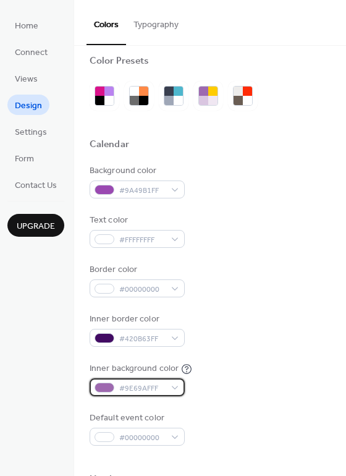
scroll to position [0, 0]
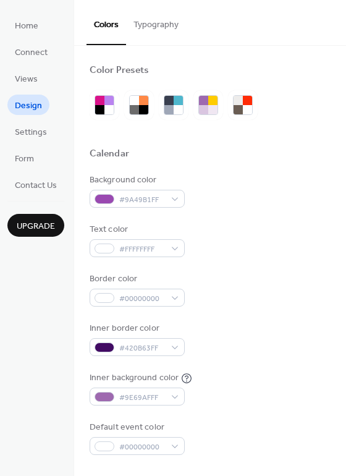
click at [162, 25] on button "Typography" at bounding box center [156, 22] width 60 height 44
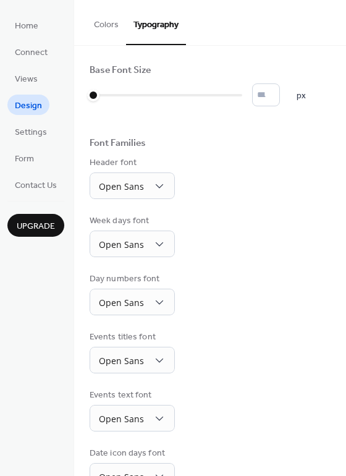
drag, startPoint x: 22, startPoint y: 82, endPoint x: 32, endPoint y: 101, distance: 21.8
click at [20, 83] on span "Views" at bounding box center [26, 79] width 23 height 13
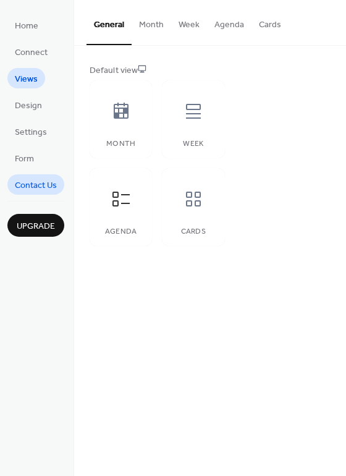
click at [46, 188] on span "Contact Us" at bounding box center [36, 185] width 42 height 13
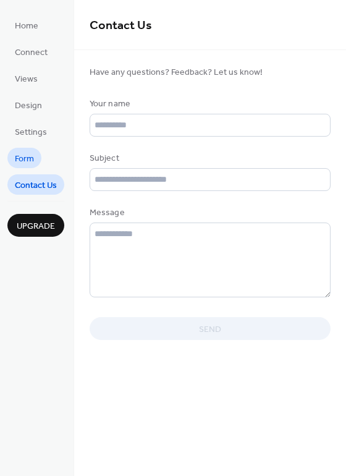
click at [33, 156] on span "Form" at bounding box center [24, 159] width 19 height 13
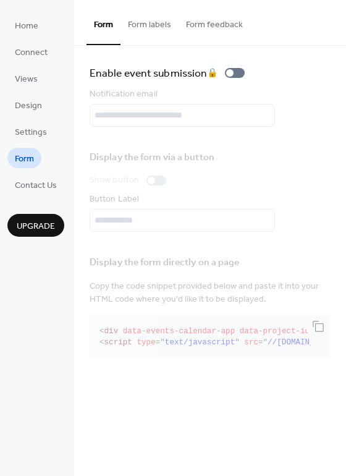
click at [162, 33] on button "Form labels" at bounding box center [149, 22] width 58 height 44
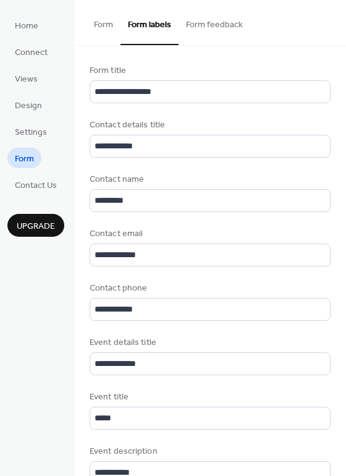
click at [217, 35] on button "Form feedback" at bounding box center [215, 22] width 72 height 44
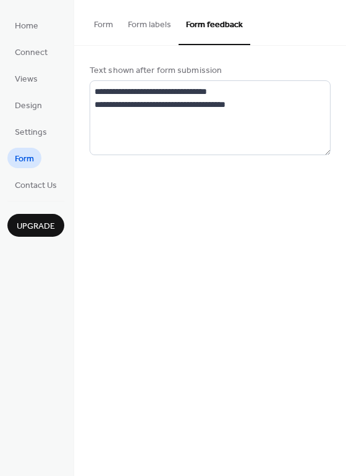
drag, startPoint x: 167, startPoint y: 26, endPoint x: 169, endPoint y: 44, distance: 18.6
click at [164, 28] on button "Form labels" at bounding box center [149, 22] width 58 height 44
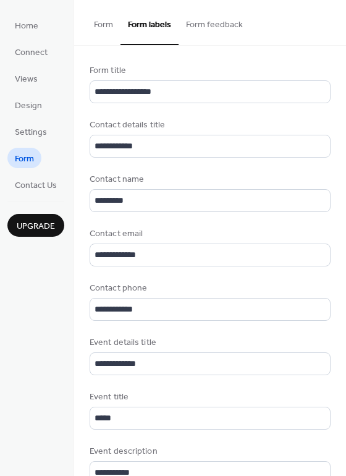
click at [214, 32] on button "Form feedback" at bounding box center [215, 22] width 72 height 44
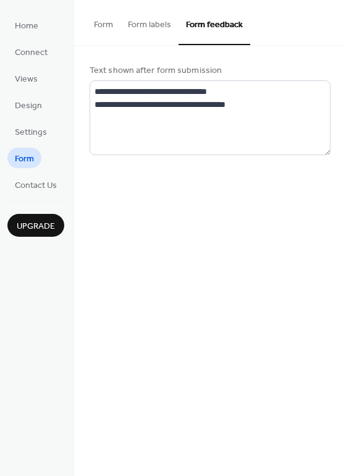
click at [103, 30] on button "Form" at bounding box center [103, 22] width 34 height 44
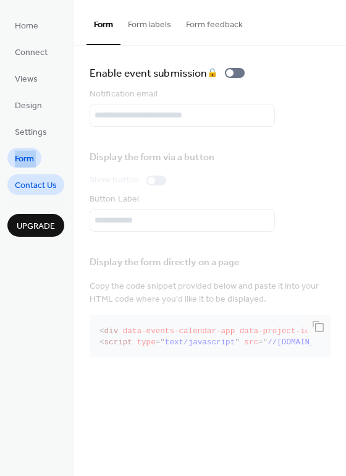
click at [15, 185] on ul "Home Connect Views Design Settings Form Contact Us" at bounding box center [35, 105] width 57 height 180
click at [22, 190] on span "Contact Us" at bounding box center [36, 185] width 42 height 13
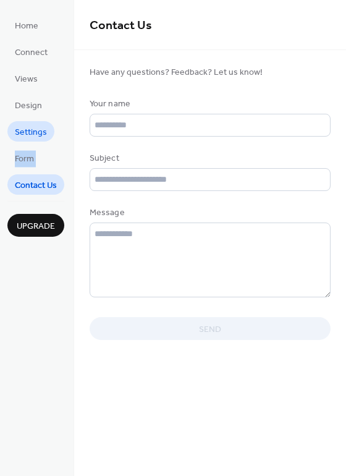
click at [31, 130] on span "Settings" at bounding box center [31, 132] width 32 height 13
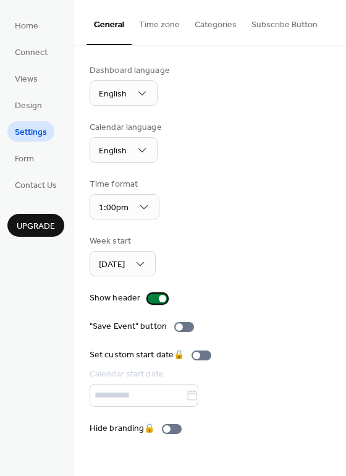
click at [152, 302] on div at bounding box center [158, 298] width 20 height 10
click at [150, 302] on div at bounding box center [152, 298] width 7 height 7
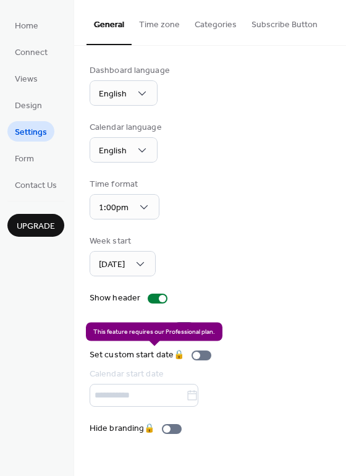
click at [148, 393] on div "Set custom start date 🔒 Calendar start date" at bounding box center [153, 377] width 127 height 58
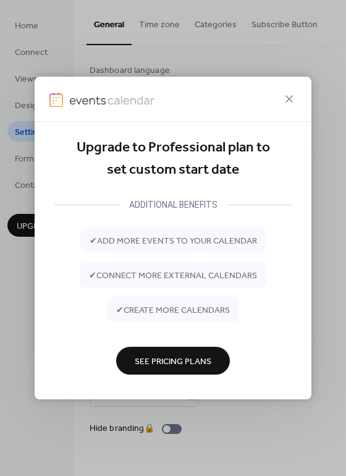
click at [289, 108] on div at bounding box center [173, 99] width 277 height 45
click at [284, 105] on icon at bounding box center [289, 98] width 15 height 15
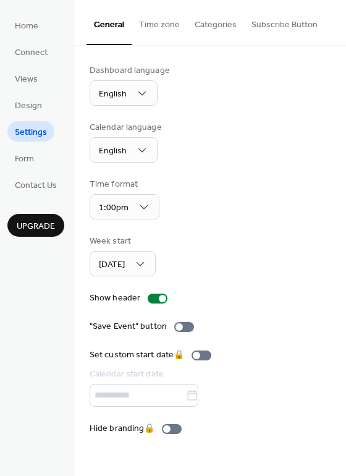
click at [165, 30] on button "Time zone" at bounding box center [160, 22] width 56 height 44
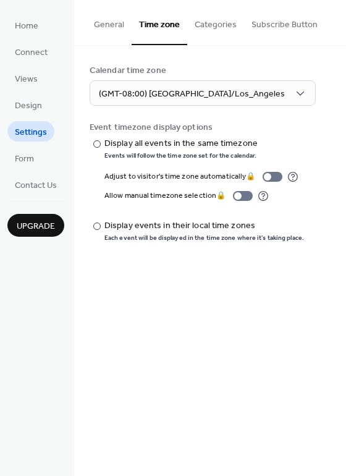
click at [218, 31] on button "Categories" at bounding box center [215, 22] width 57 height 44
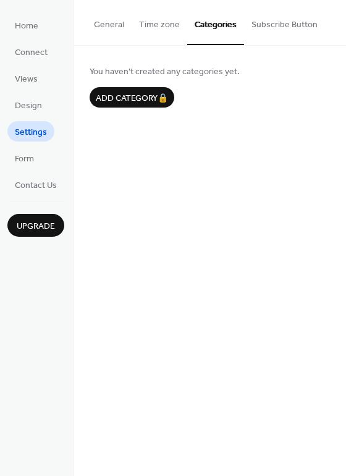
click at [285, 32] on button "Subscribe Button" at bounding box center [284, 22] width 81 height 44
